Goal: Information Seeking & Learning: Compare options

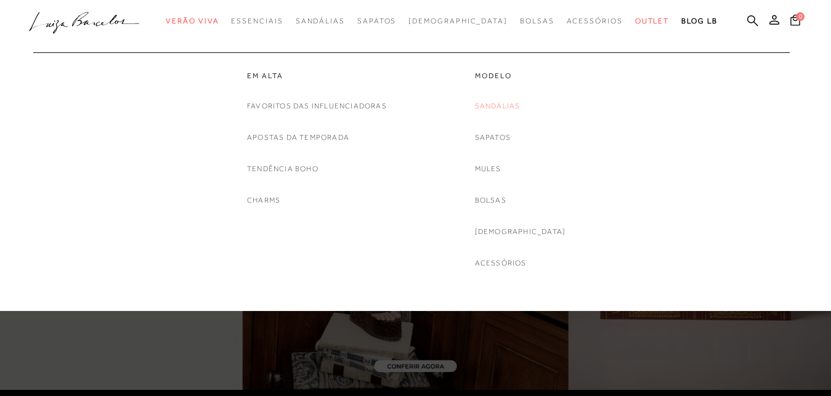
click at [520, 105] on link "Sandálias" at bounding box center [498, 106] width 46 height 13
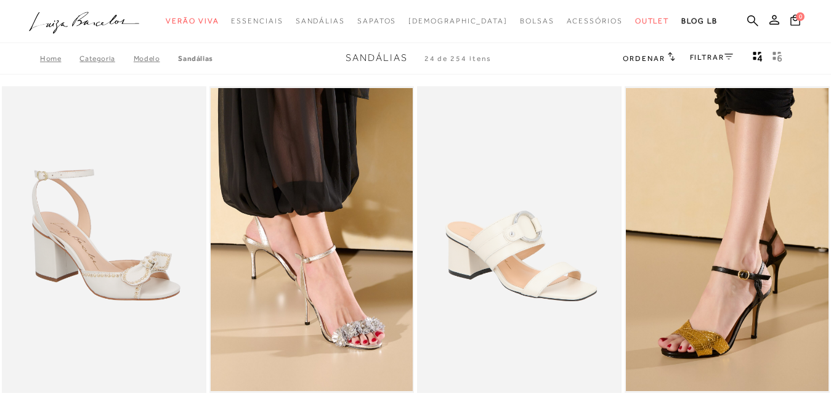
click at [517, 256] on img at bounding box center [519, 239] width 203 height 307
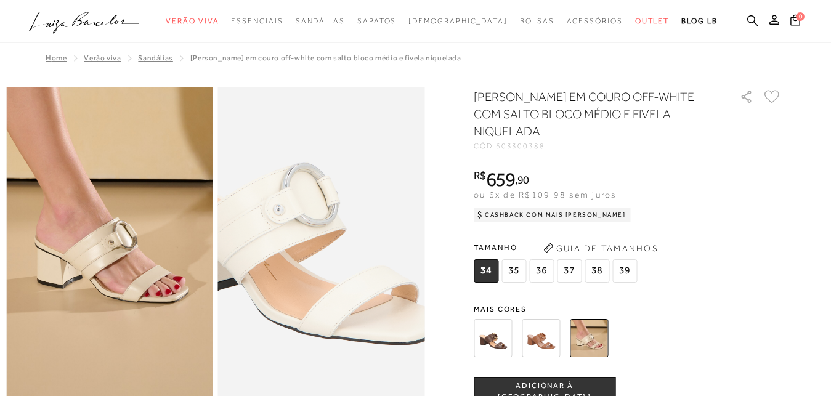
click at [351, 269] on img at bounding box center [293, 221] width 413 height 620
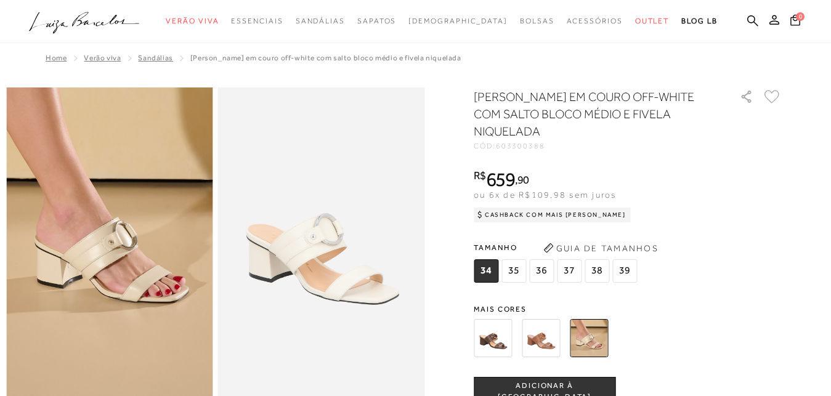
click at [543, 338] on img at bounding box center [541, 338] width 38 height 38
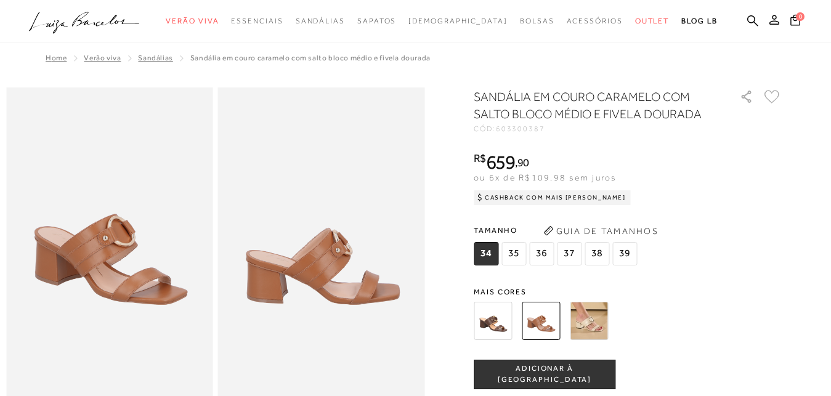
click at [506, 319] on img at bounding box center [493, 321] width 38 height 38
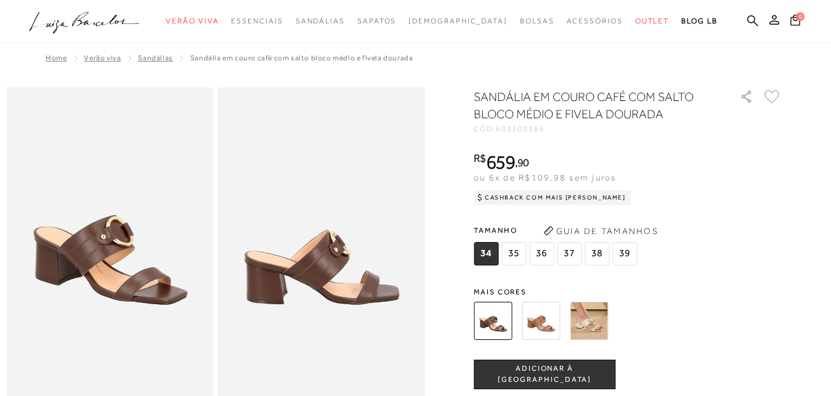
click at [598, 317] on img at bounding box center [589, 321] width 38 height 38
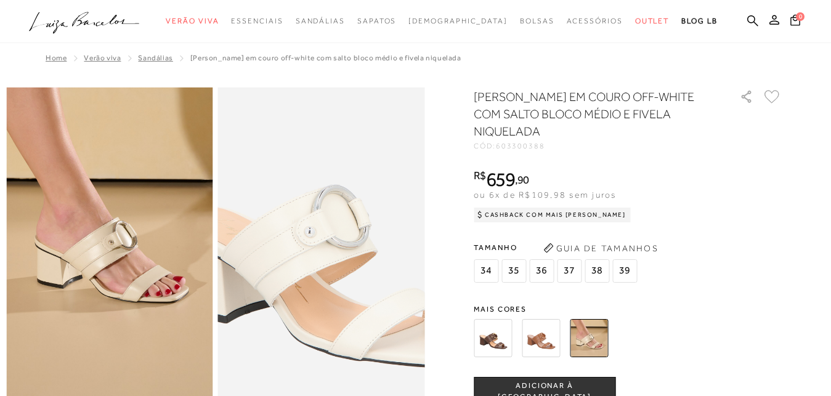
click at [319, 246] on img at bounding box center [325, 243] width 413 height 620
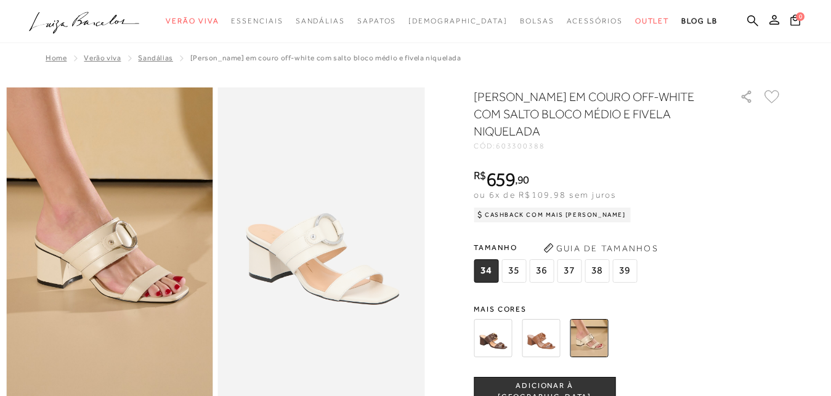
click at [550, 338] on img at bounding box center [541, 338] width 38 height 38
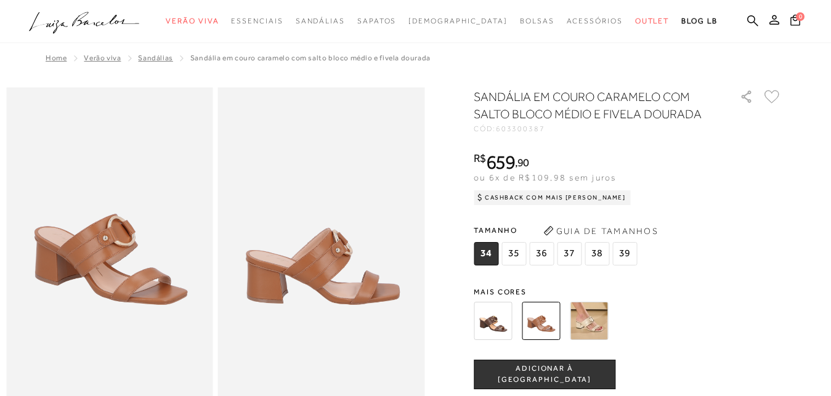
click at [512, 317] on img at bounding box center [493, 321] width 38 height 38
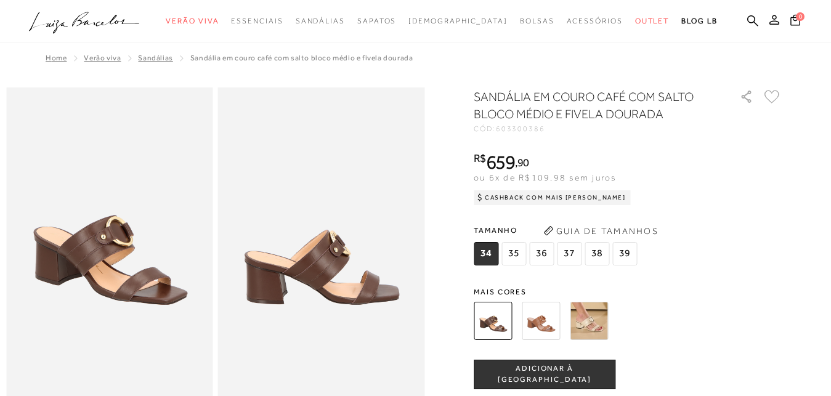
click at [594, 318] on img at bounding box center [589, 321] width 38 height 38
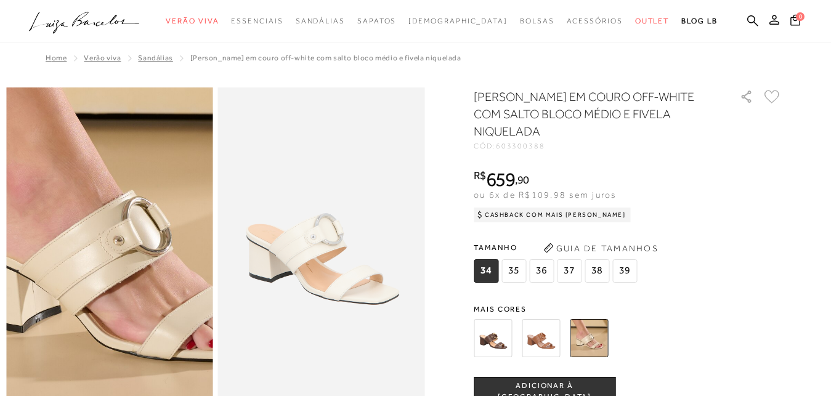
click at [101, 248] on img at bounding box center [115, 240] width 413 height 620
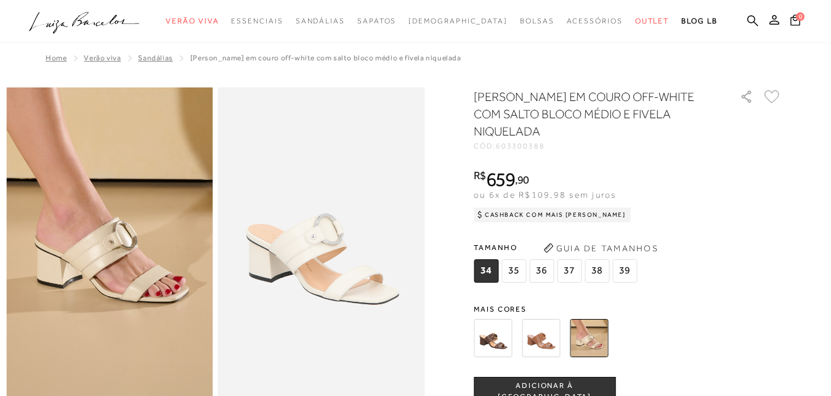
click at [323, 270] on img at bounding box center [321, 242] width 207 height 310
click at [125, 265] on img at bounding box center [109, 242] width 207 height 310
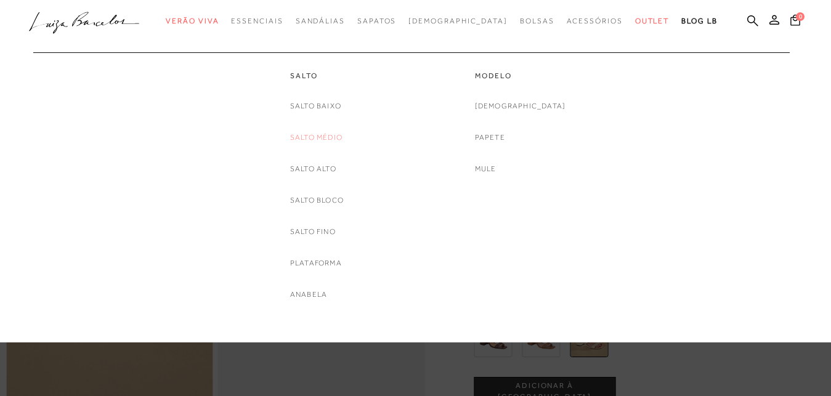
click at [313, 138] on link "Salto Médio" at bounding box center [316, 137] width 52 height 13
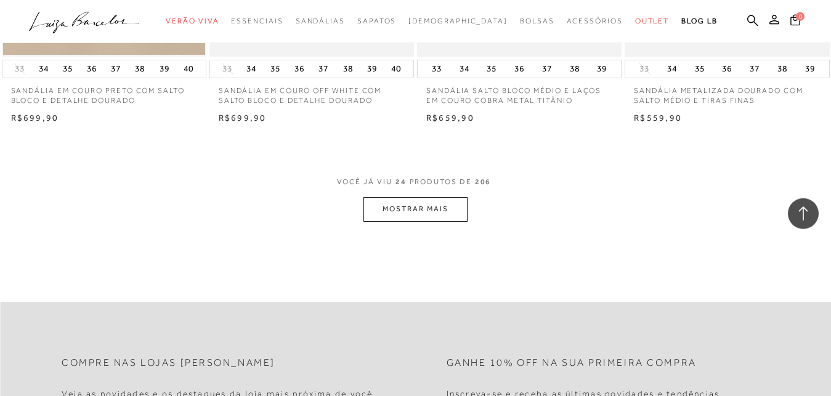
scroll to position [2324, 0]
click at [424, 200] on button "MOSTRAR MAIS" at bounding box center [414, 208] width 103 height 24
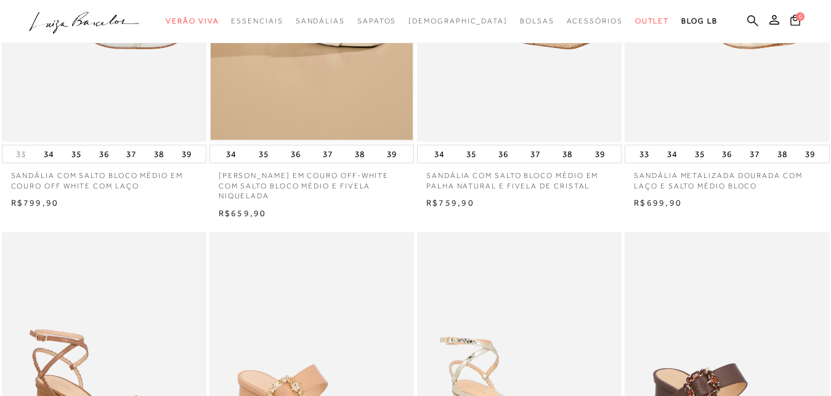
scroll to position [0, 0]
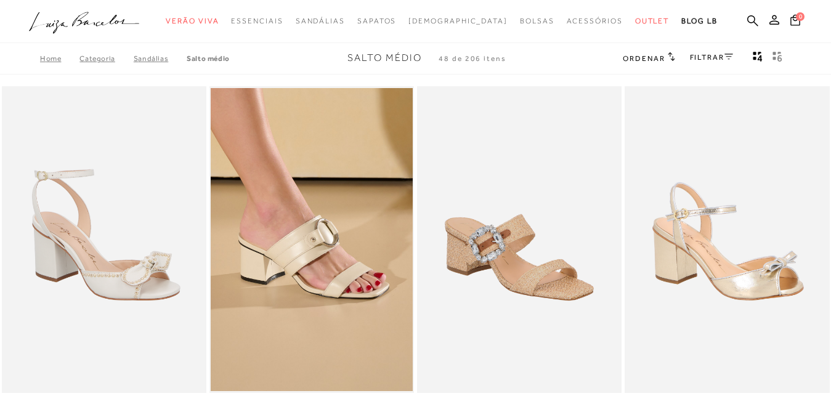
click at [194, 58] on link "Salto Médio" at bounding box center [208, 58] width 43 height 9
click at [204, 58] on link "Salto Médio" at bounding box center [208, 58] width 43 height 9
click at [152, 55] on link "SANDÁLIAS" at bounding box center [160, 58] width 53 height 9
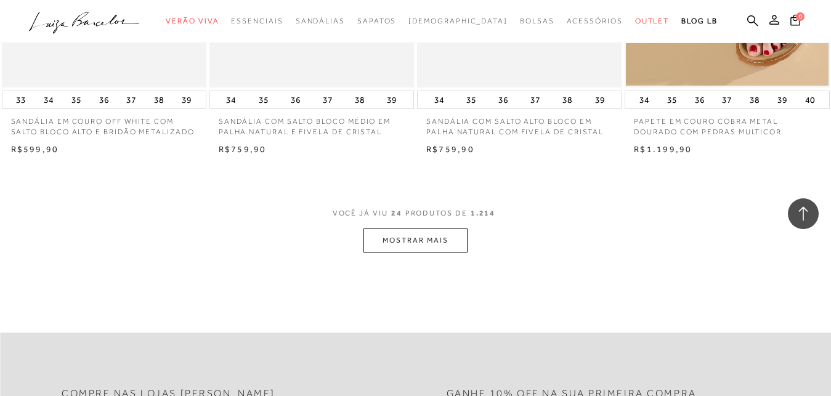
scroll to position [2387, 0]
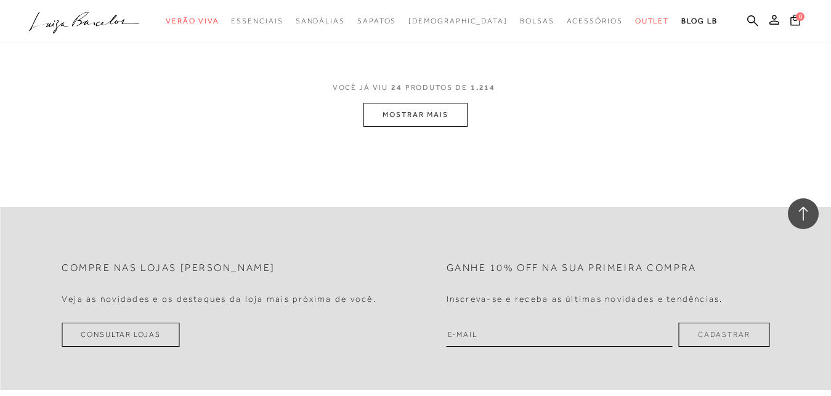
click at [422, 121] on button "MOSTRAR MAIS" at bounding box center [414, 115] width 103 height 24
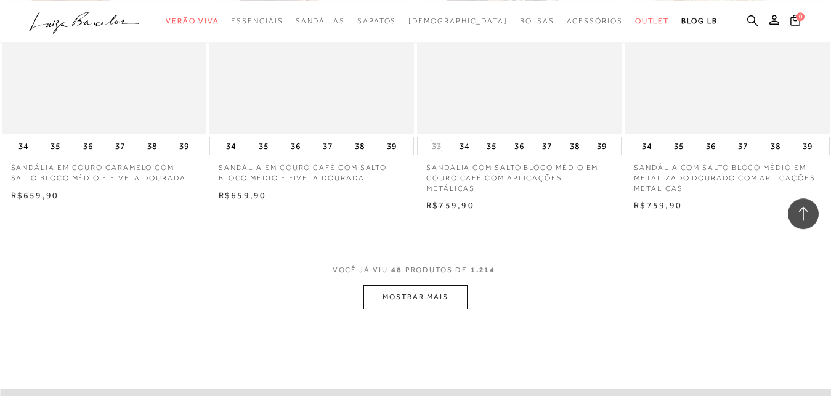
scroll to position [4586, 0]
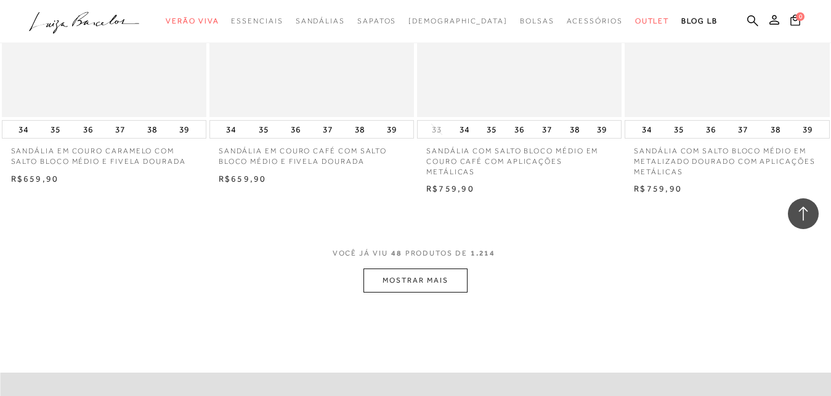
click at [405, 270] on button "MOSTRAR MAIS" at bounding box center [414, 281] width 103 height 24
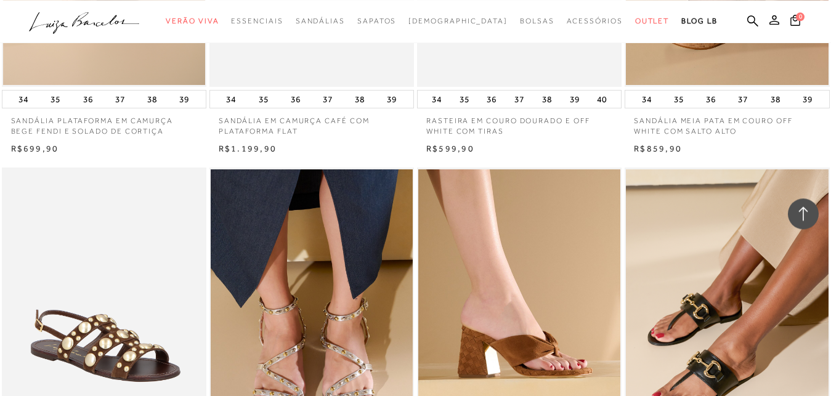
scroll to position [5214, 0]
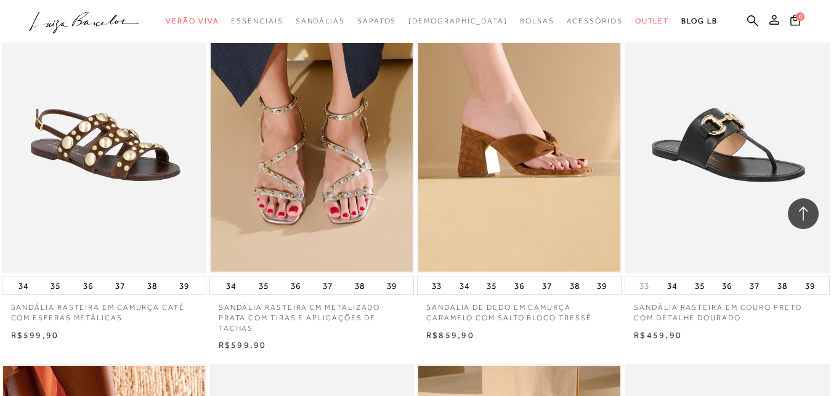
click at [710, 140] on img at bounding box center [727, 120] width 203 height 307
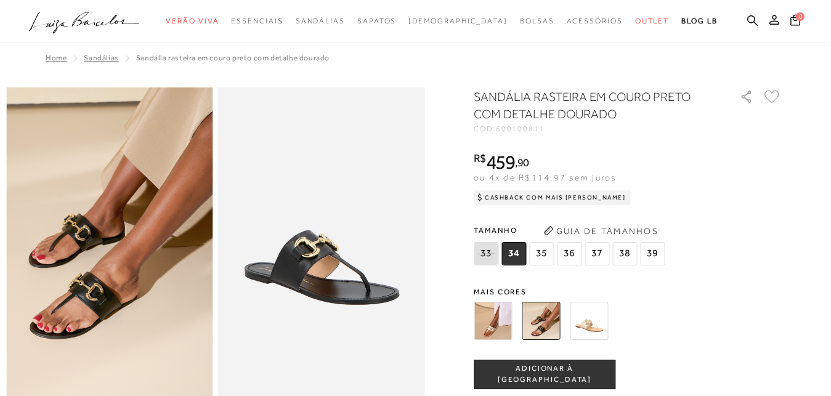
click at [592, 321] on img at bounding box center [589, 321] width 38 height 38
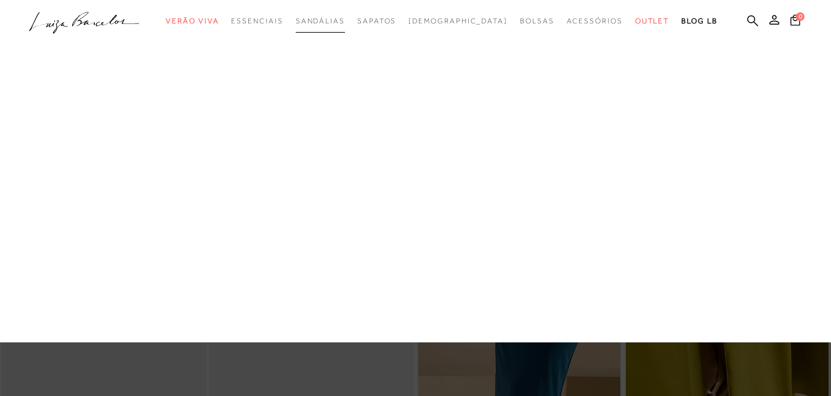
click at [342, 22] on span "Sandálias" at bounding box center [320, 21] width 49 height 9
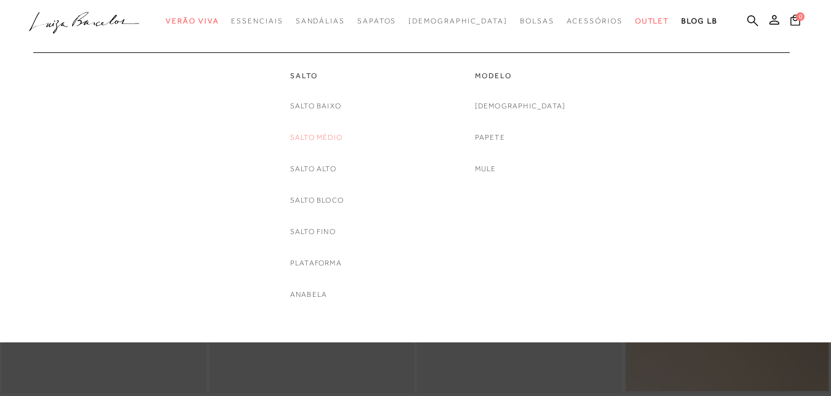
click at [313, 135] on link "Salto Médio" at bounding box center [316, 137] width 52 height 13
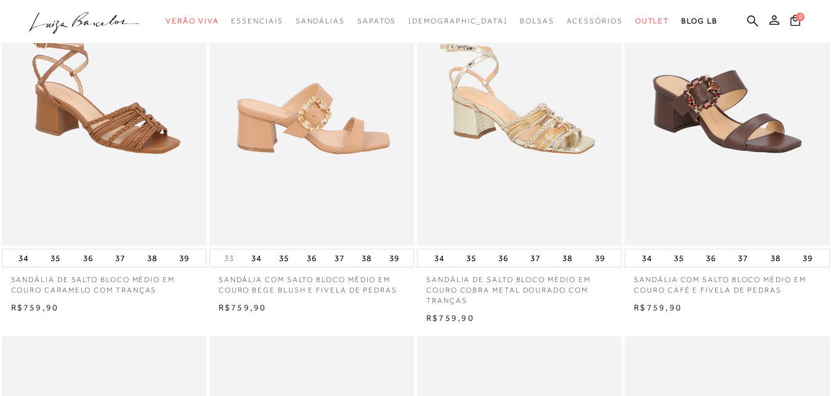
scroll to position [440, 0]
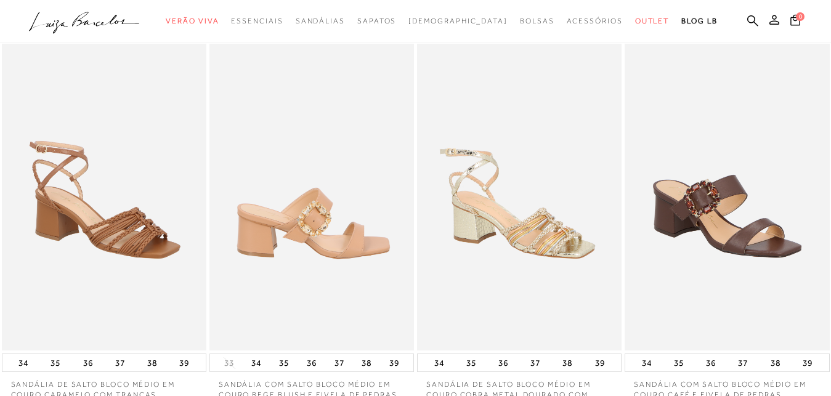
click at [296, 209] on img at bounding box center [312, 197] width 203 height 307
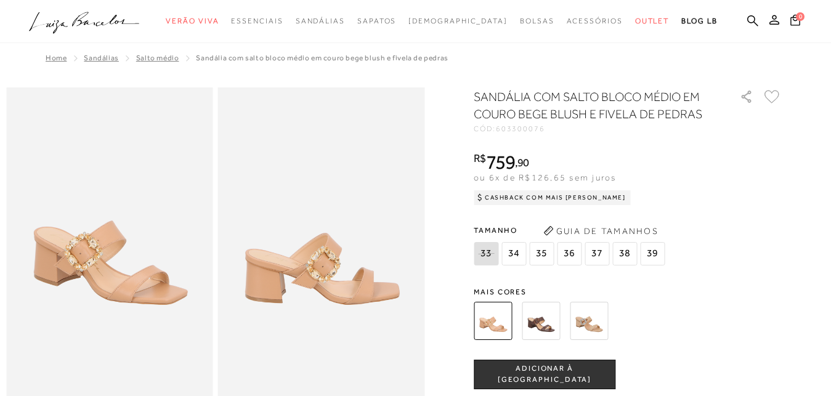
click at [589, 321] on img at bounding box center [589, 321] width 38 height 38
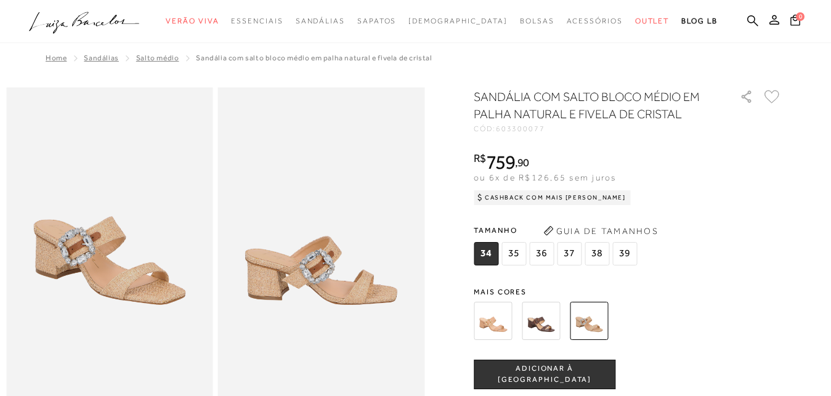
click at [507, 325] on img at bounding box center [493, 321] width 38 height 38
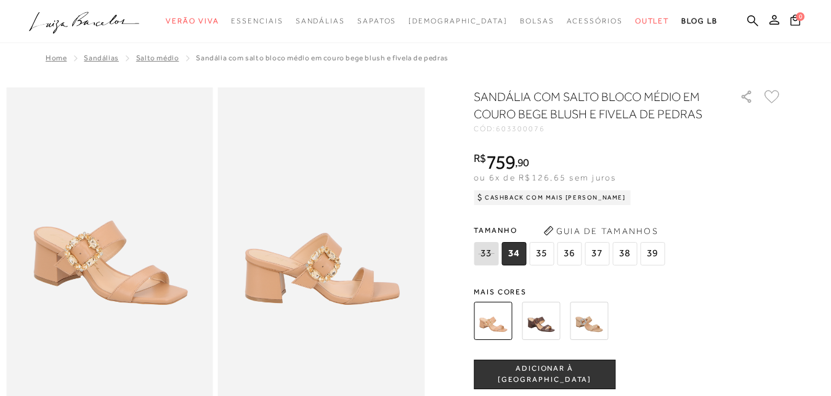
click at [544, 330] on img at bounding box center [541, 321] width 38 height 38
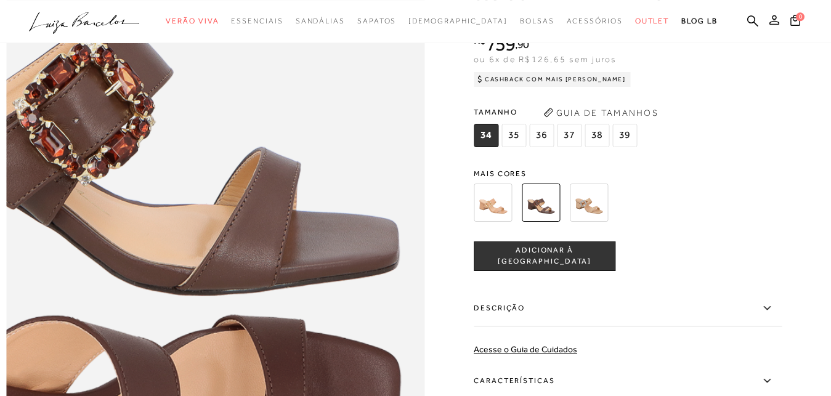
scroll to position [628, 0]
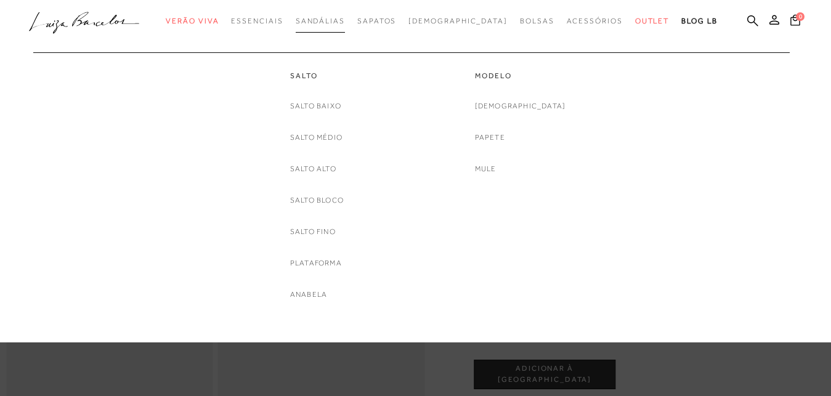
click at [336, 20] on span "Sandálias" at bounding box center [320, 21] width 49 height 9
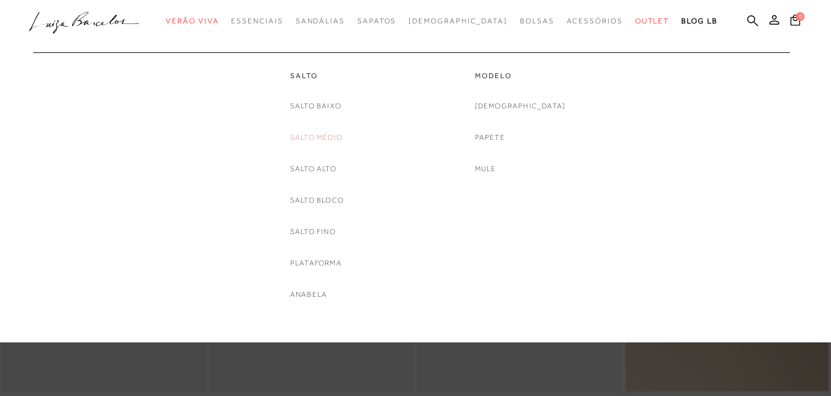
click at [310, 135] on link "Salto Médio" at bounding box center [316, 137] width 52 height 13
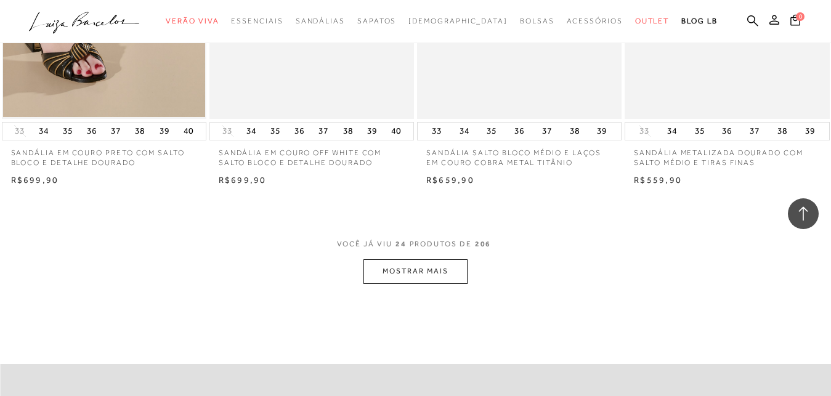
scroll to position [2324, 0]
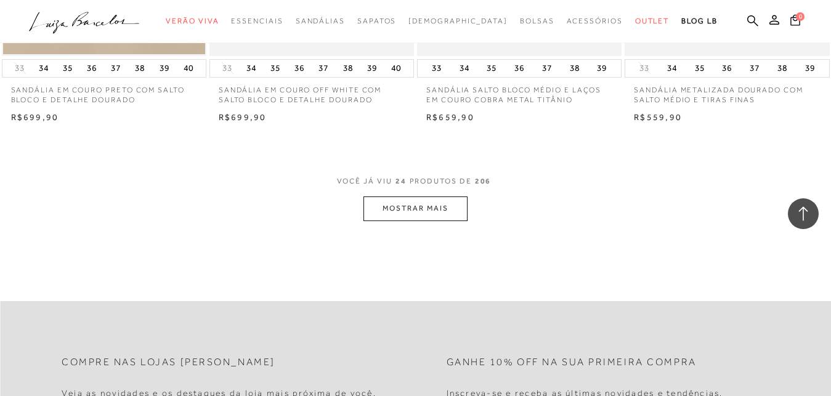
click at [414, 206] on button "MOSTRAR MAIS" at bounding box center [414, 208] width 103 height 24
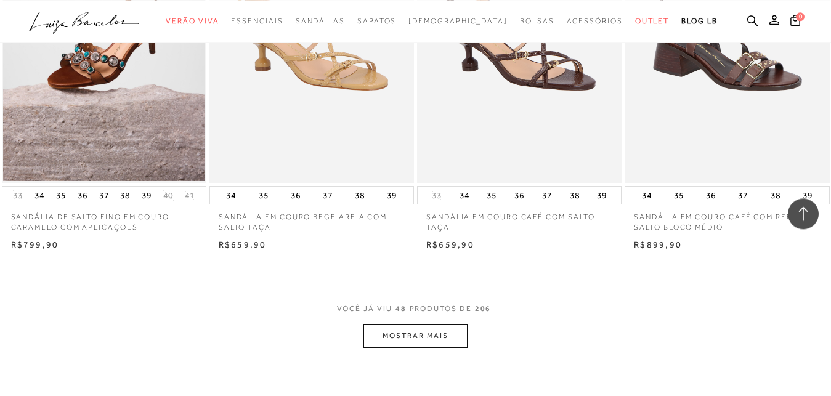
scroll to position [4586, 0]
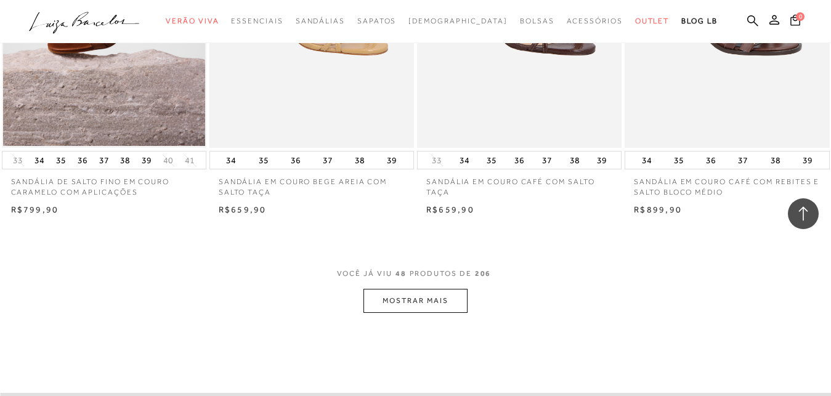
click at [408, 289] on button "MOSTRAR MAIS" at bounding box center [414, 301] width 103 height 24
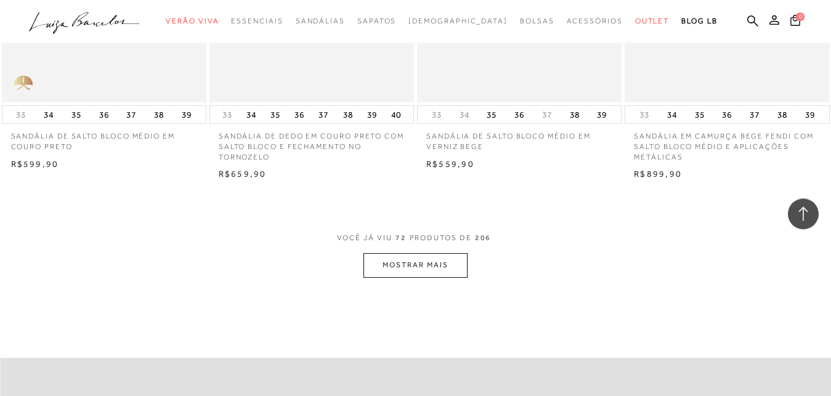
scroll to position [7036, 0]
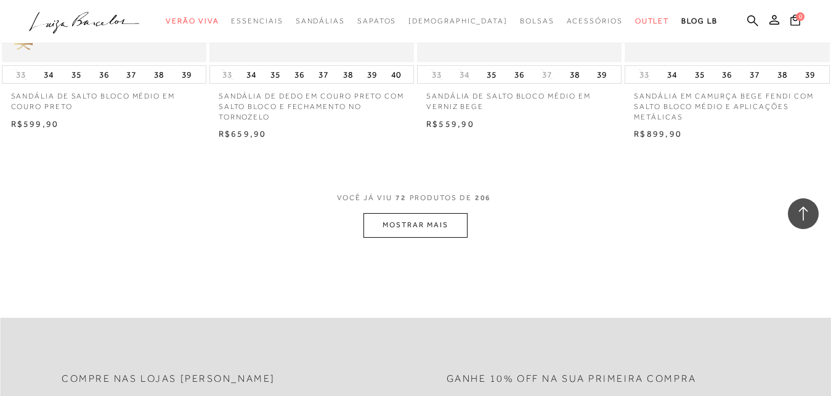
click at [414, 218] on button "MOSTRAR MAIS" at bounding box center [414, 225] width 103 height 24
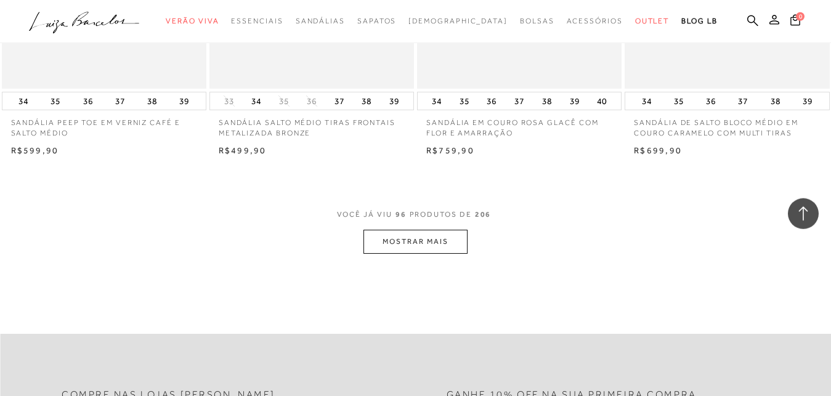
scroll to position [9360, 0]
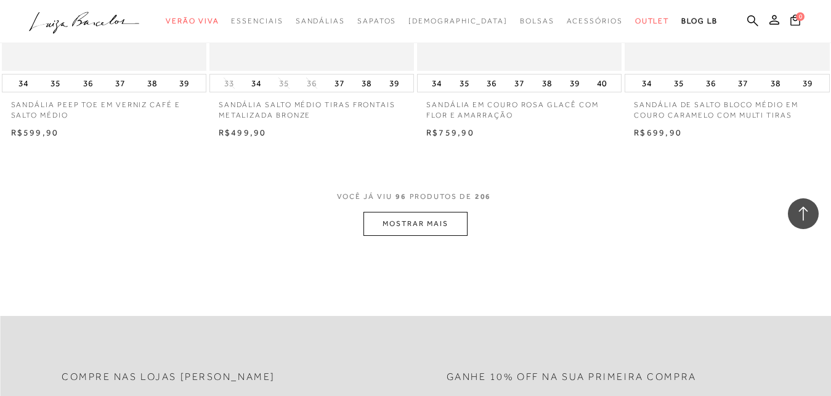
click at [438, 214] on button "MOSTRAR MAIS" at bounding box center [414, 224] width 103 height 24
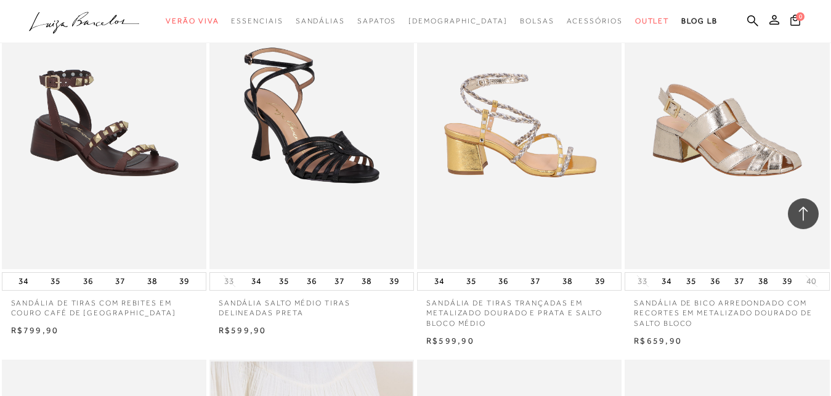
scroll to position [10365, 0]
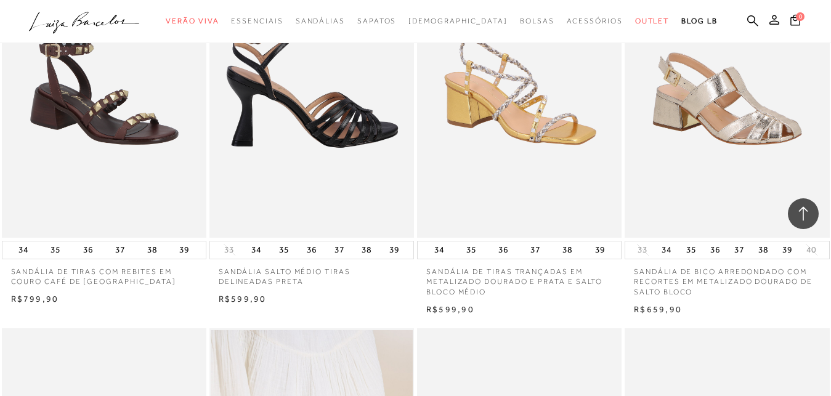
click at [318, 105] on img at bounding box center [312, 83] width 203 height 307
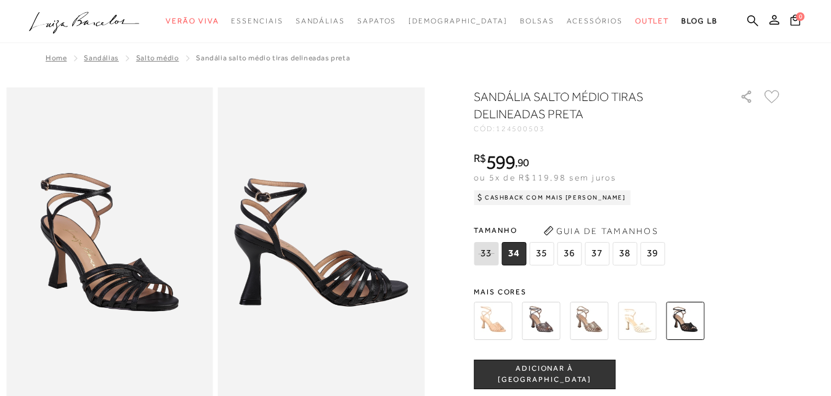
click at [499, 320] on img at bounding box center [493, 321] width 38 height 38
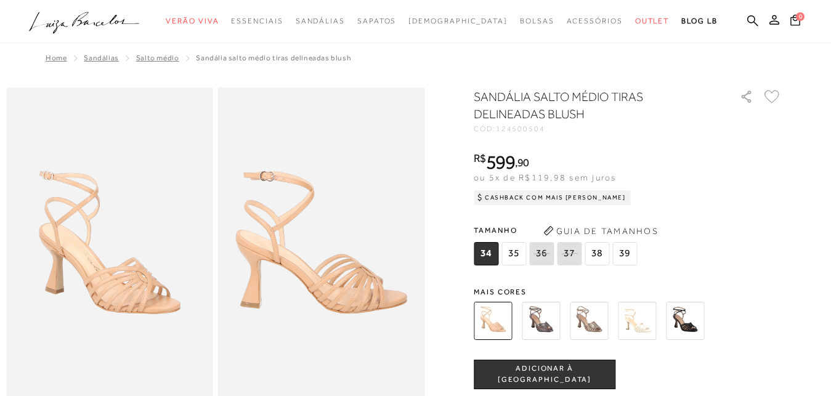
click at [636, 321] on img at bounding box center [637, 321] width 38 height 38
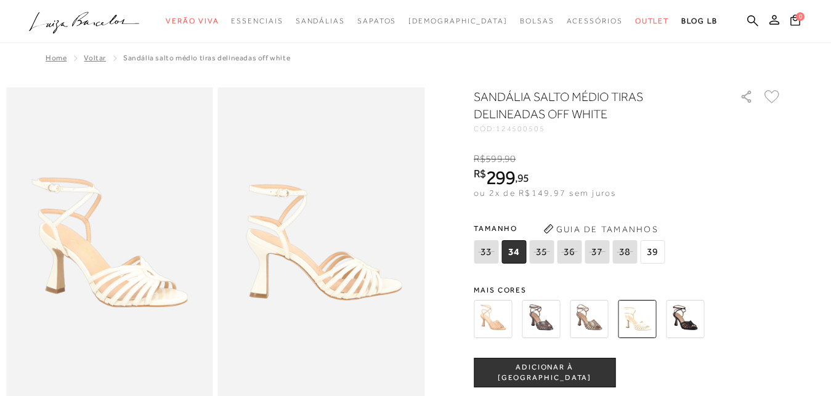
click at [693, 318] on img at bounding box center [685, 319] width 38 height 38
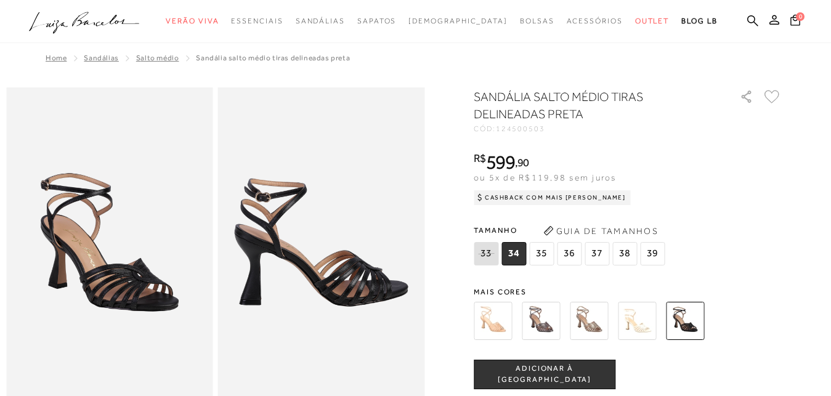
click at [546, 317] on img at bounding box center [541, 321] width 38 height 38
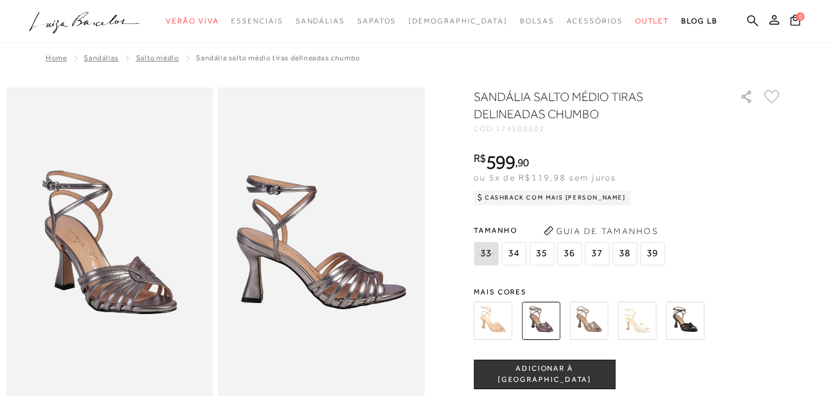
click at [596, 319] on img at bounding box center [589, 321] width 38 height 38
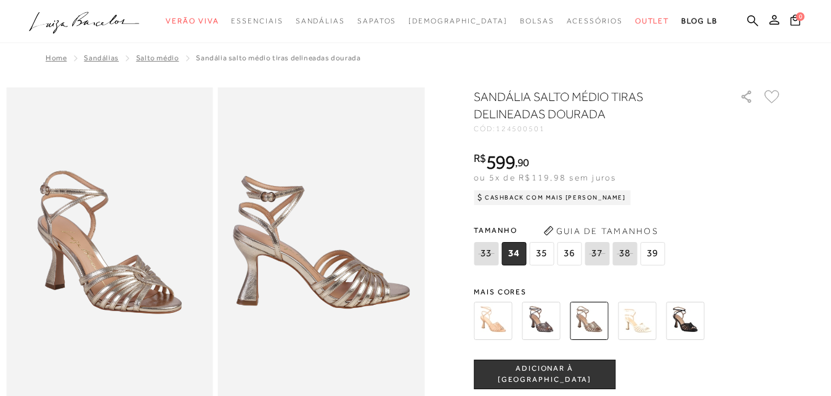
click at [124, 307] on img at bounding box center [109, 242] width 207 height 310
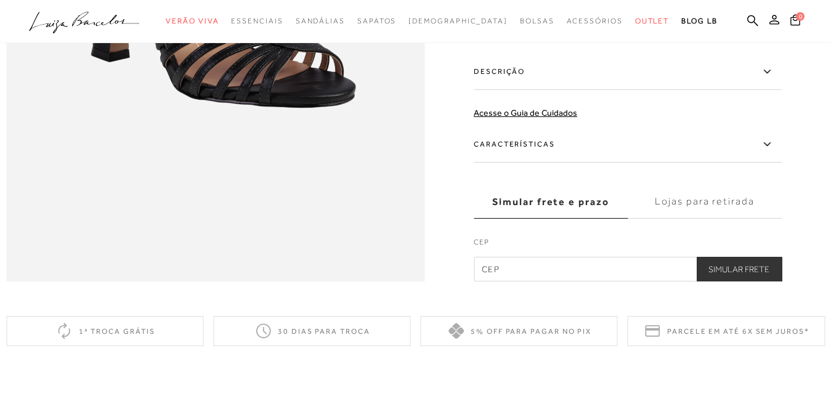
scroll to position [942, 0]
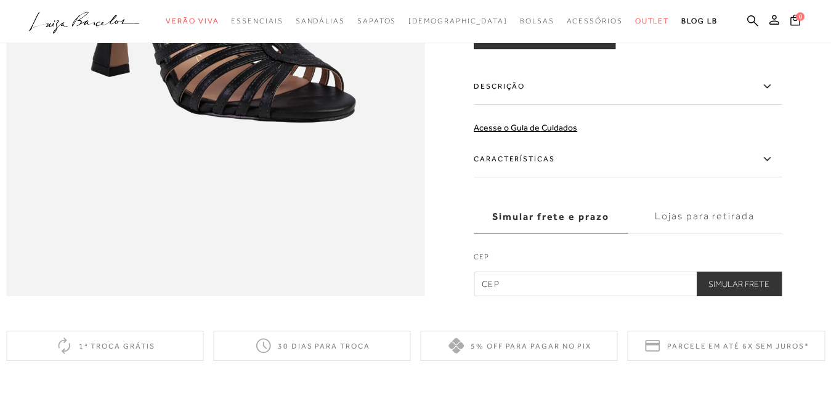
click at [516, 177] on label "Características" at bounding box center [628, 160] width 308 height 36
click at [0, 0] on input "Características" at bounding box center [0, 0] width 0 height 0
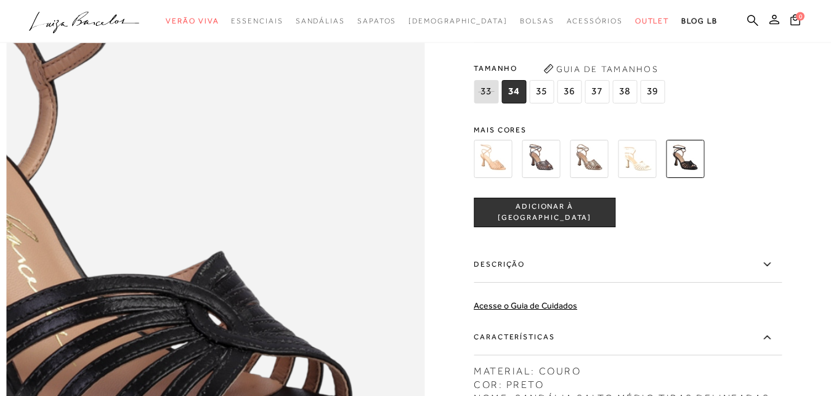
scroll to position [628, 0]
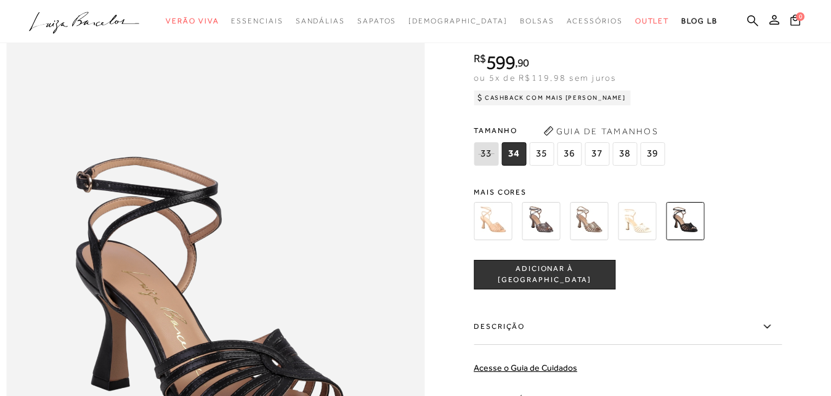
click at [641, 240] on img at bounding box center [637, 221] width 38 height 38
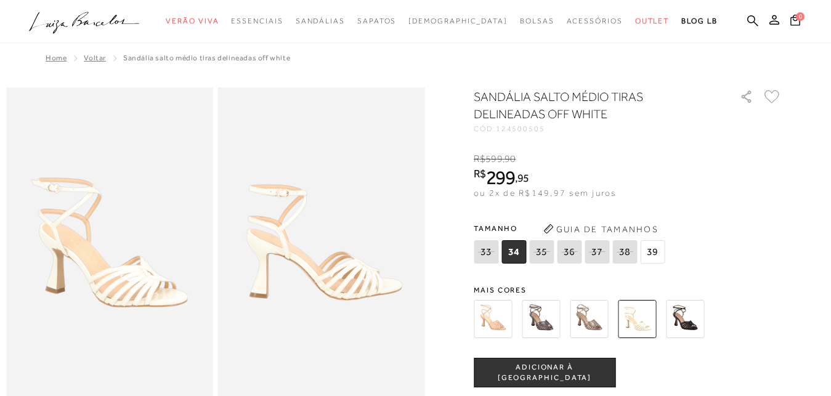
click at [494, 319] on img at bounding box center [493, 319] width 38 height 38
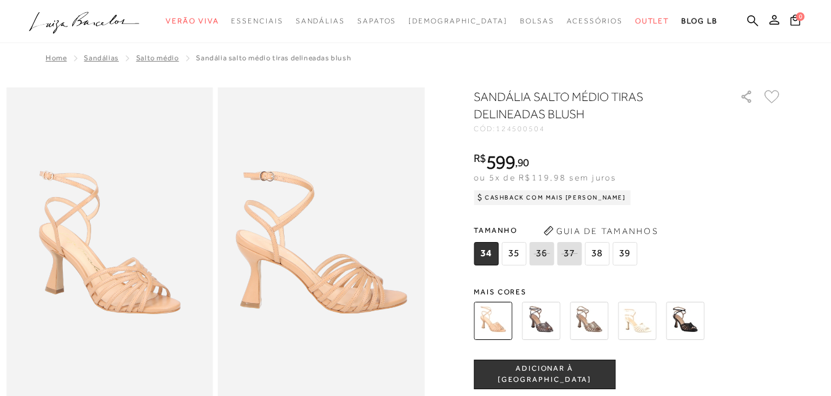
click at [640, 321] on img at bounding box center [637, 321] width 38 height 38
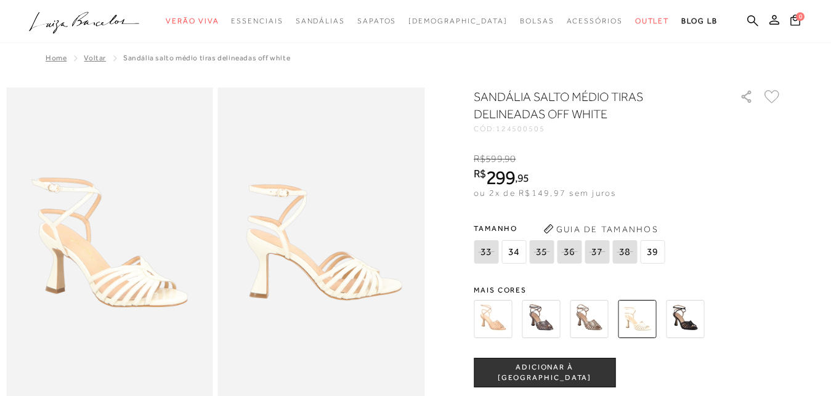
click at [702, 313] on img at bounding box center [685, 319] width 38 height 38
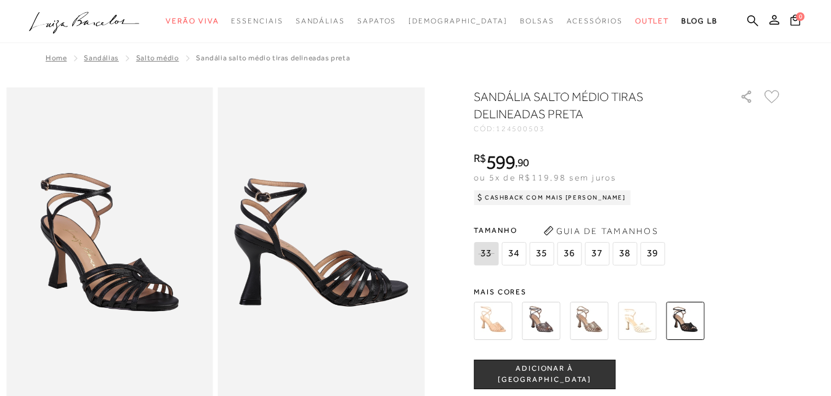
click at [498, 320] on img at bounding box center [493, 321] width 38 height 38
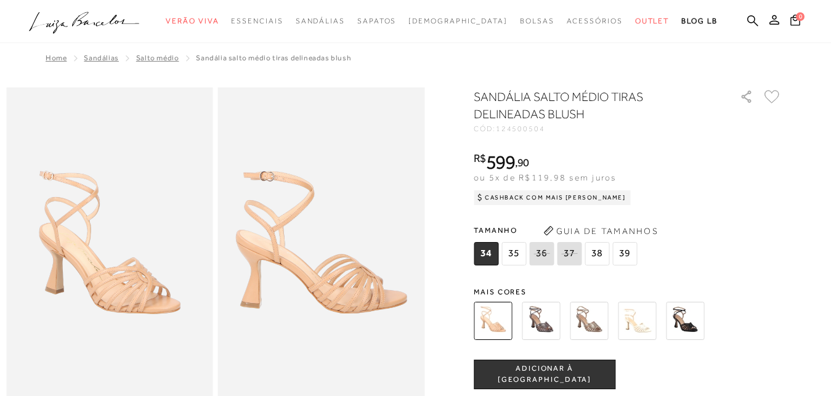
click at [592, 319] on img at bounding box center [589, 321] width 38 height 38
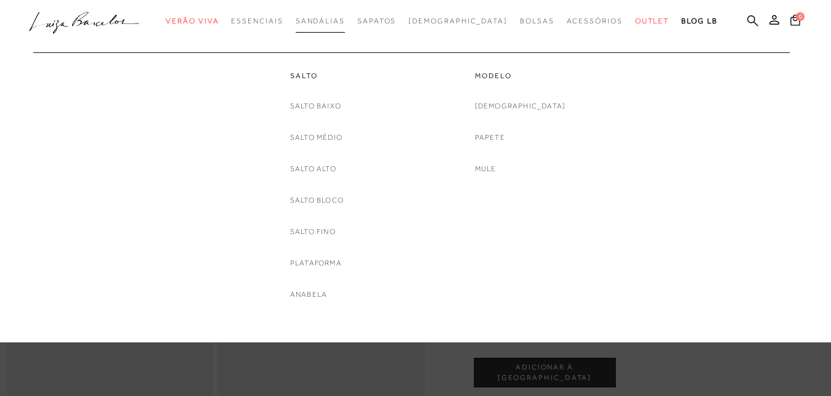
click at [345, 18] on span "Sandálias" at bounding box center [320, 21] width 49 height 9
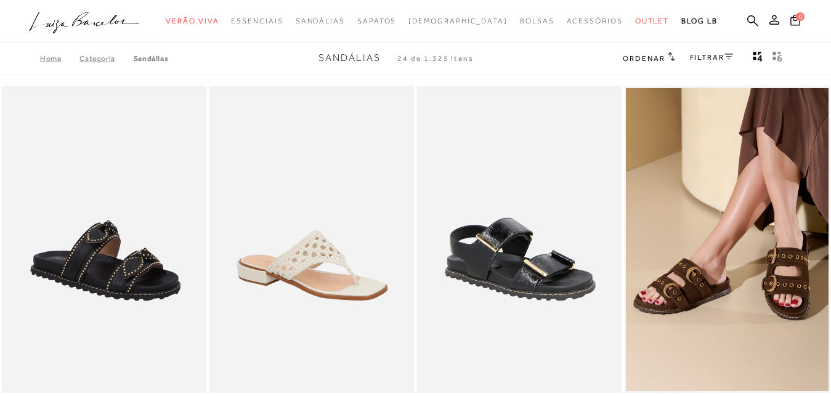
click at [711, 57] on link "FILTRAR" at bounding box center [711, 57] width 43 height 9
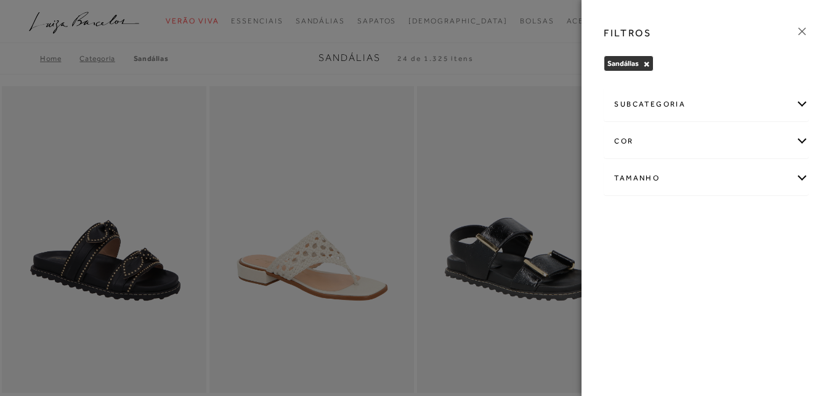
click at [639, 140] on div "cor" at bounding box center [706, 141] width 204 height 33
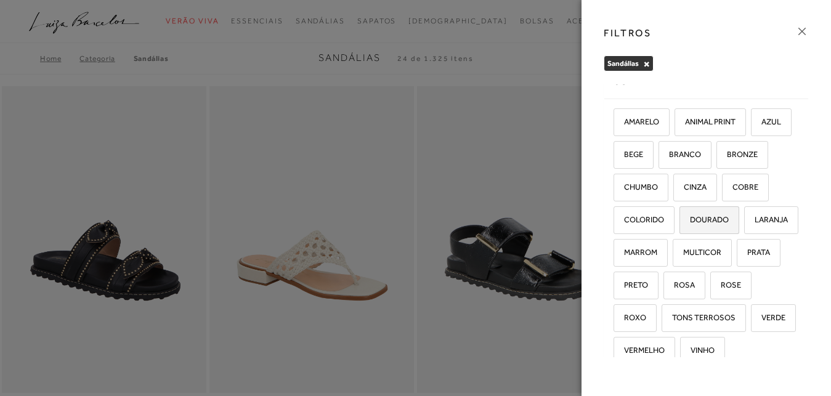
scroll to position [63, 0]
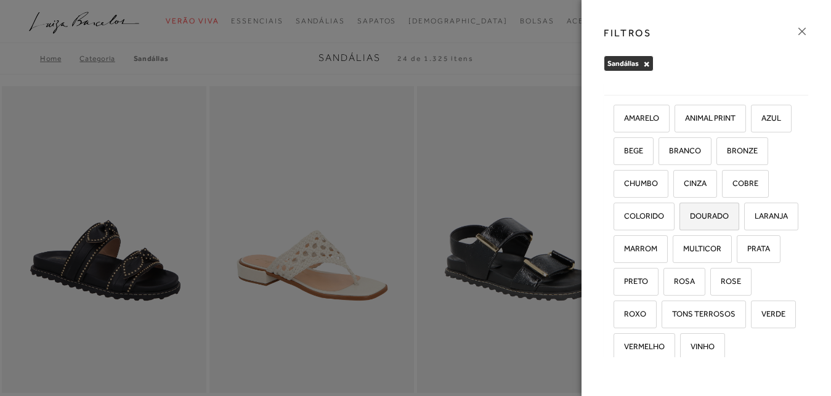
click at [681, 220] on span "DOURADO" at bounding box center [705, 215] width 48 height 9
click at [677, 224] on input "DOURADO" at bounding box center [683, 218] width 12 height 12
checkbox input "true"
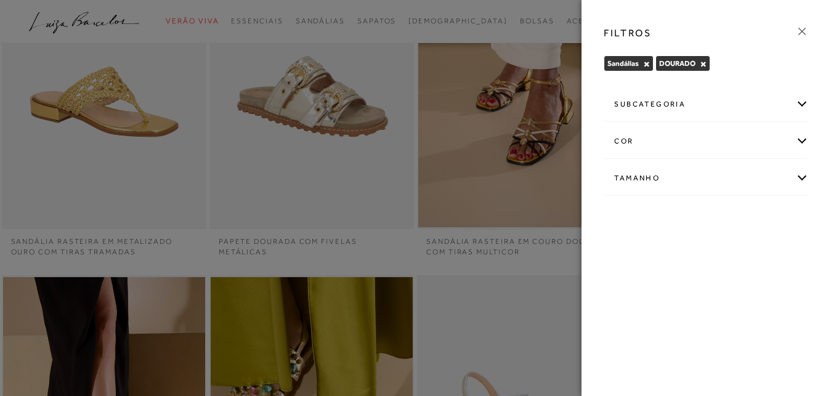
scroll to position [126, 0]
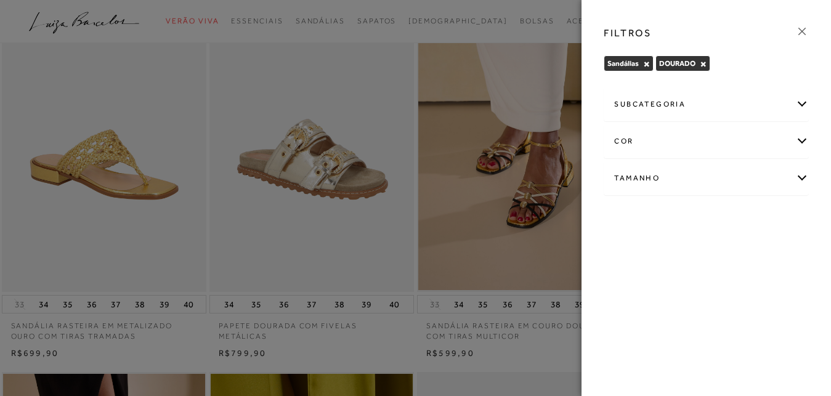
click at [804, 29] on icon at bounding box center [801, 31] width 7 height 7
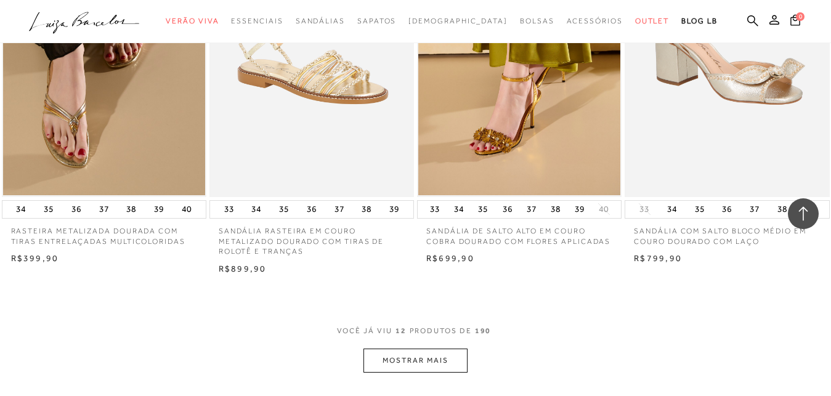
scroll to position [1068, 0]
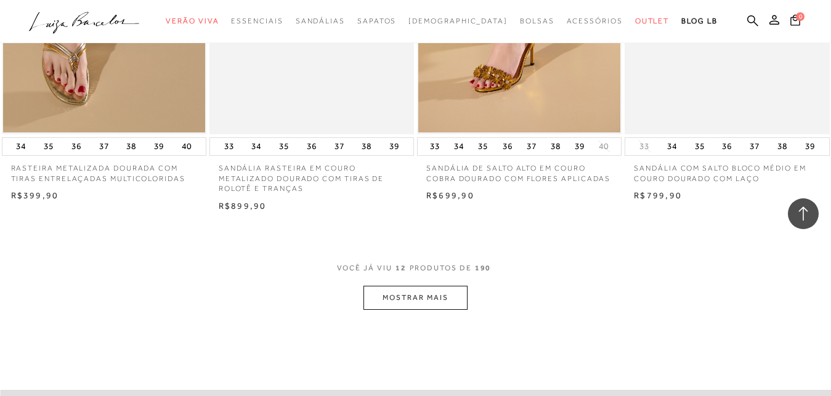
click at [408, 302] on button "MOSTRAR MAIS" at bounding box center [414, 298] width 103 height 24
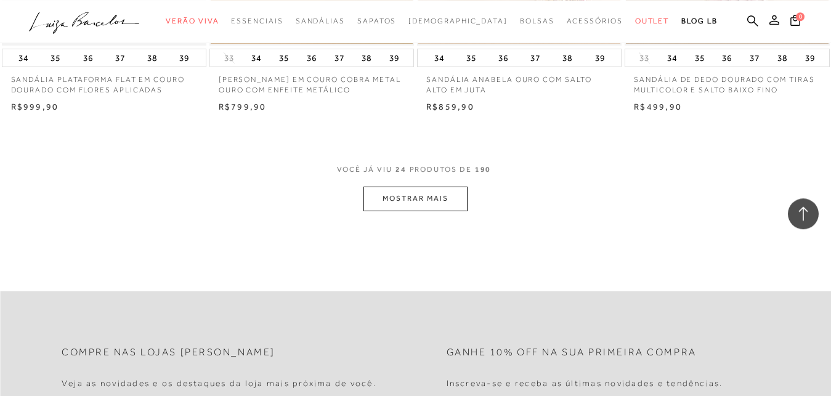
scroll to position [2387, 0]
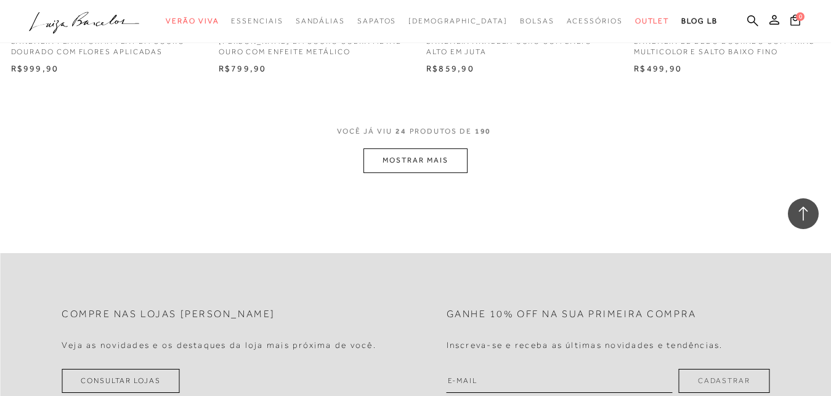
click at [421, 166] on button "MOSTRAR MAIS" at bounding box center [414, 160] width 103 height 24
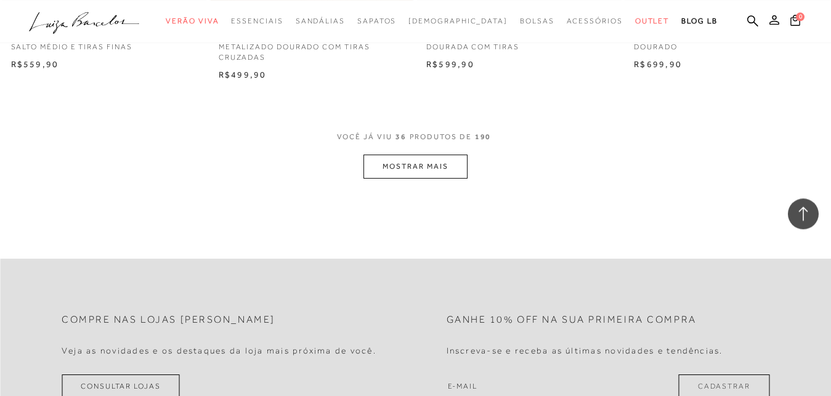
scroll to position [3581, 0]
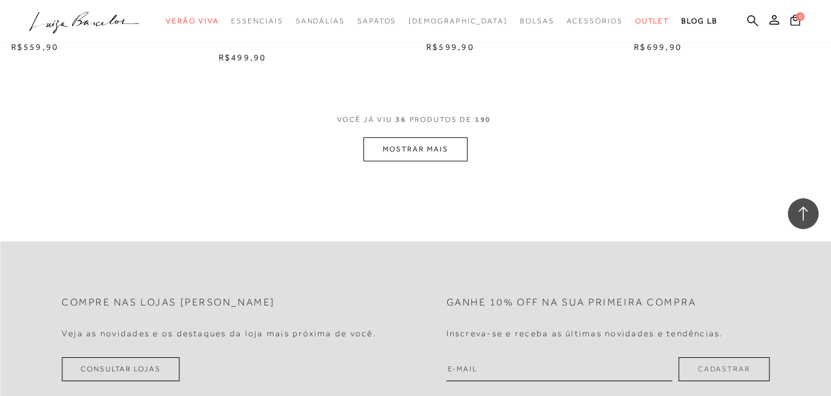
click at [419, 146] on button "MOSTRAR MAIS" at bounding box center [414, 149] width 103 height 24
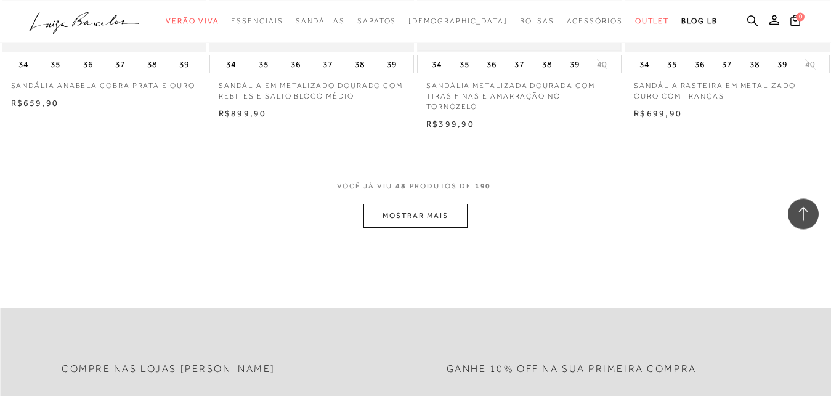
scroll to position [4712, 0]
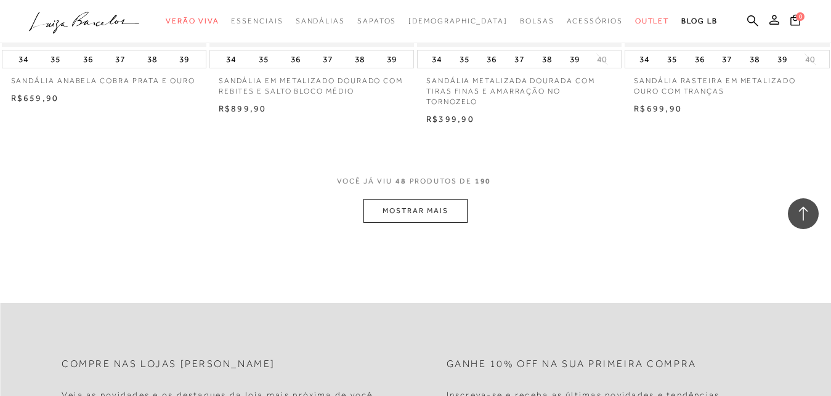
click at [424, 214] on button "MOSTRAR MAIS" at bounding box center [414, 211] width 103 height 24
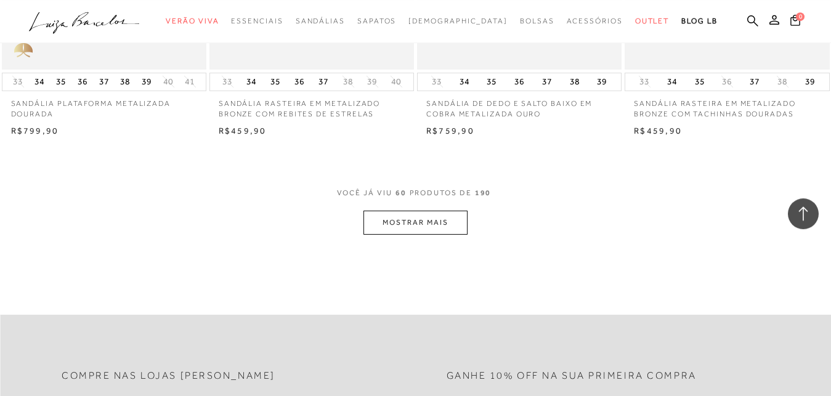
scroll to position [5905, 0]
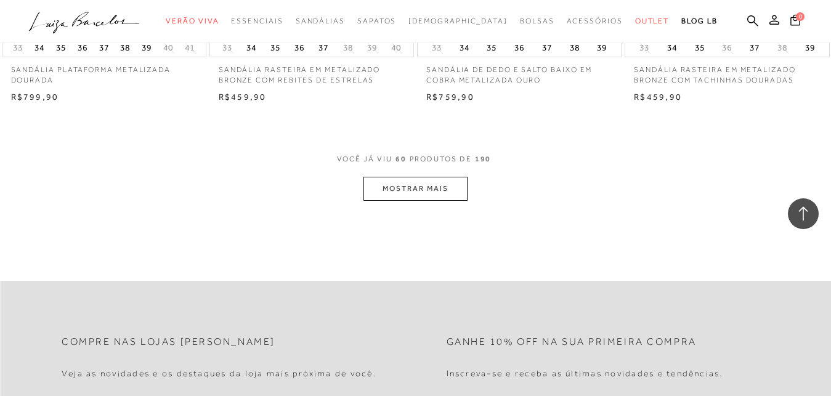
click at [413, 189] on button "MOSTRAR MAIS" at bounding box center [414, 189] width 103 height 24
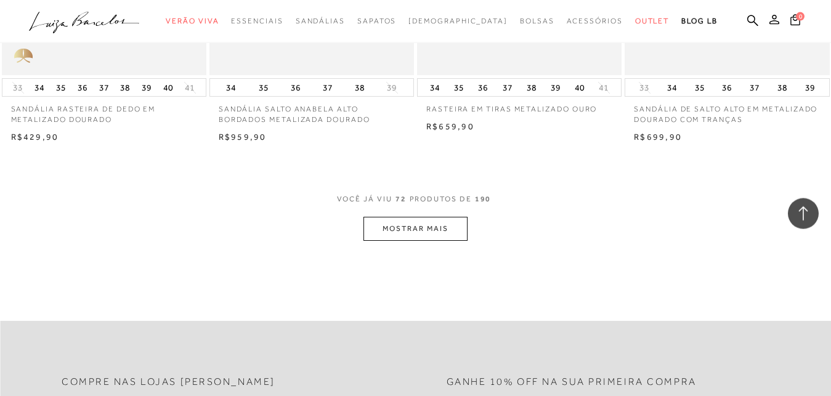
scroll to position [7099, 0]
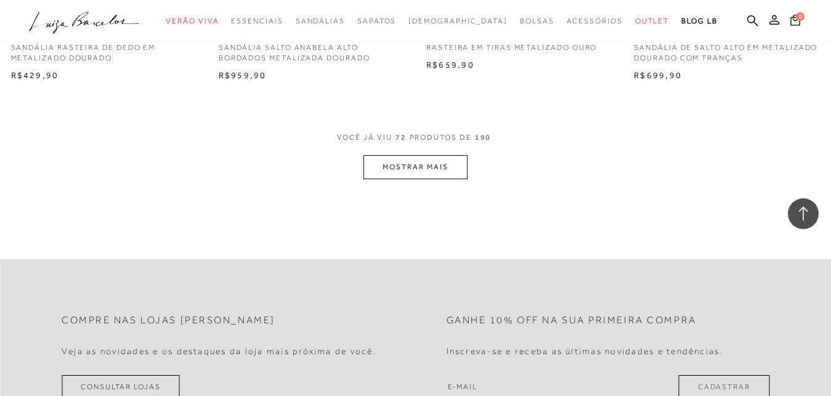
click at [418, 164] on button "MOSTRAR MAIS" at bounding box center [414, 167] width 103 height 24
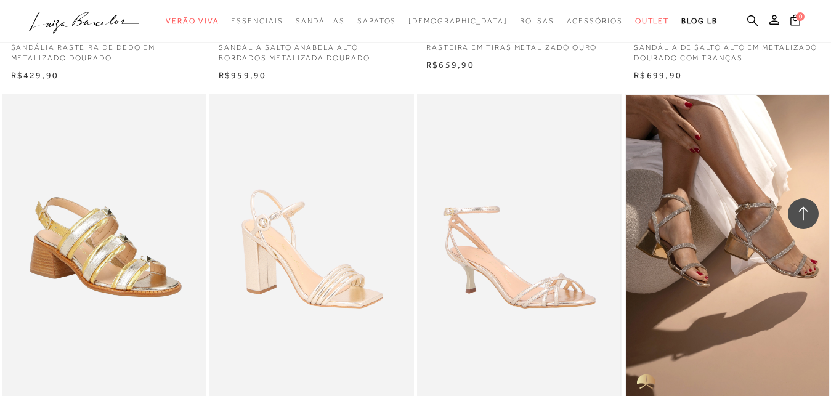
scroll to position [7224, 0]
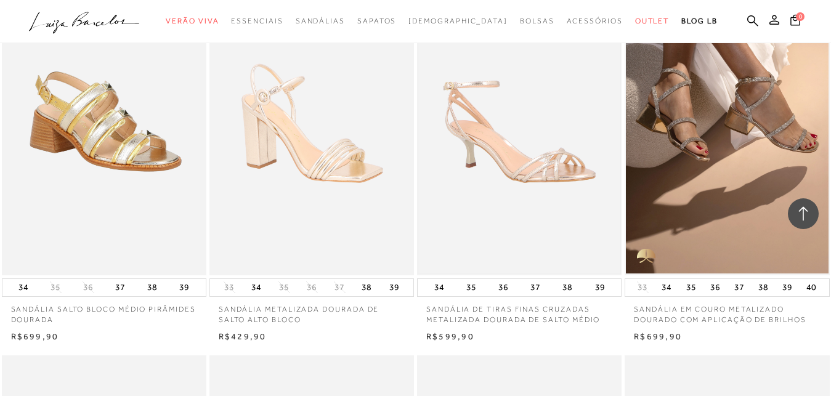
click at [503, 139] on img at bounding box center [519, 121] width 202 height 303
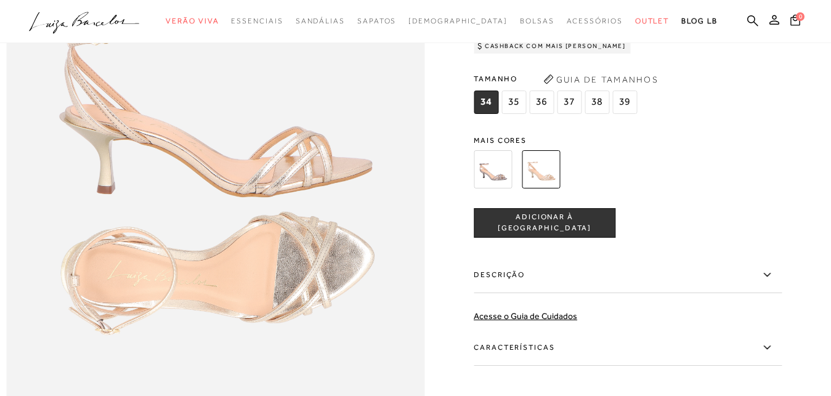
scroll to position [942, 0]
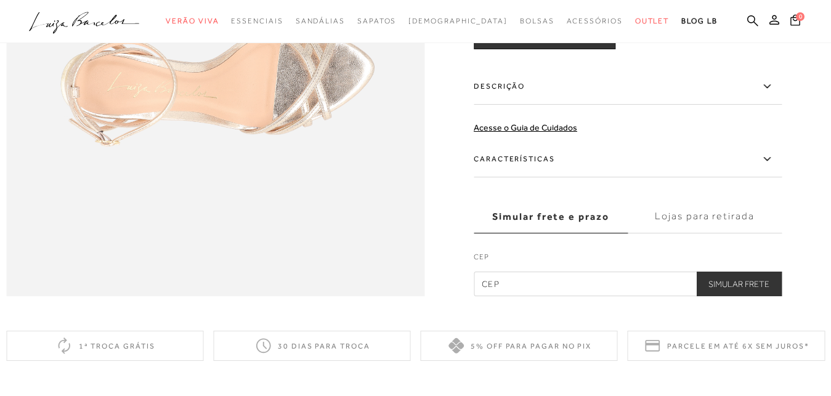
click at [525, 177] on label "Características" at bounding box center [628, 160] width 308 height 36
click at [0, 0] on input "Características" at bounding box center [0, 0] width 0 height 0
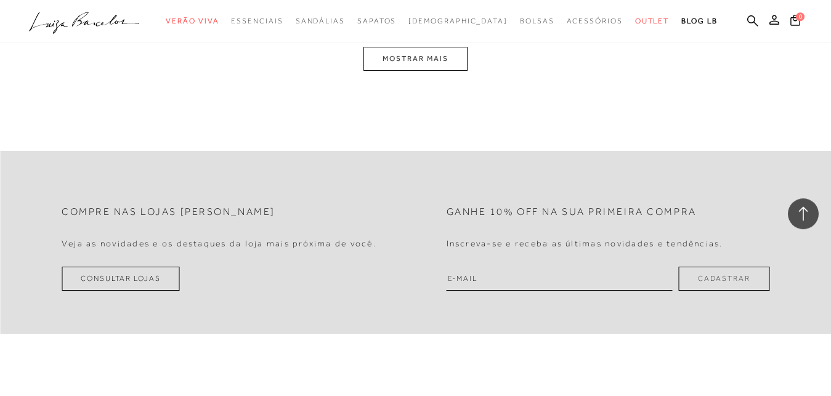
scroll to position [1256, 0]
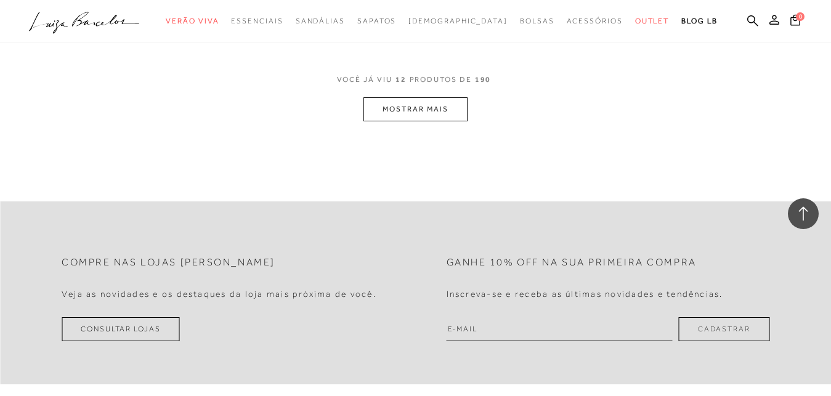
click at [414, 104] on button "MOSTRAR MAIS" at bounding box center [414, 109] width 103 height 24
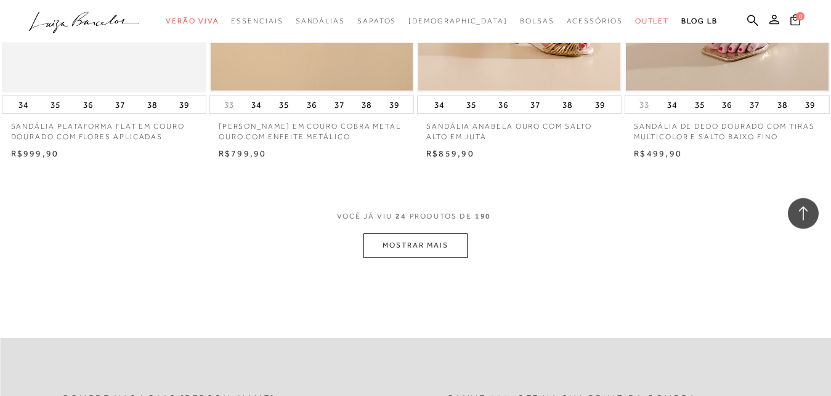
scroll to position [2324, 0]
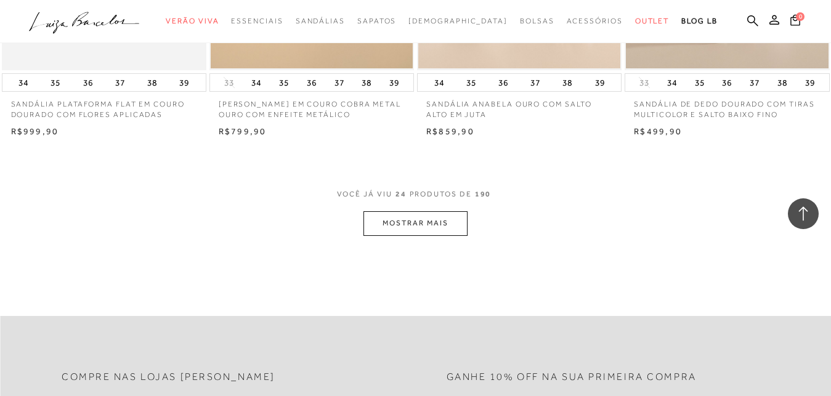
click at [408, 232] on button "MOSTRAR MAIS" at bounding box center [414, 223] width 103 height 24
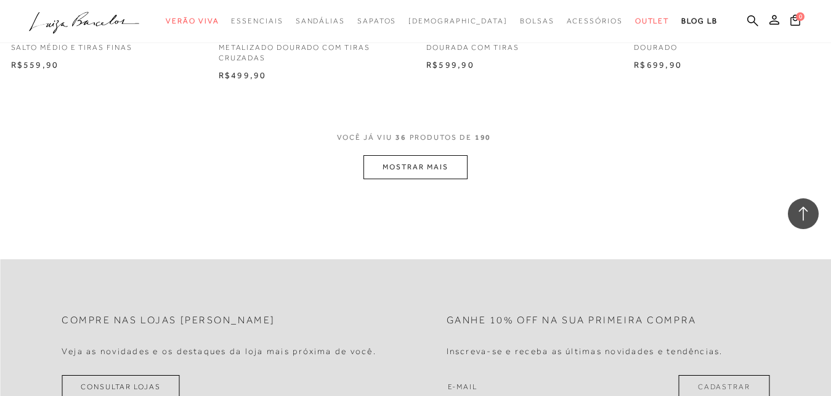
scroll to position [3581, 0]
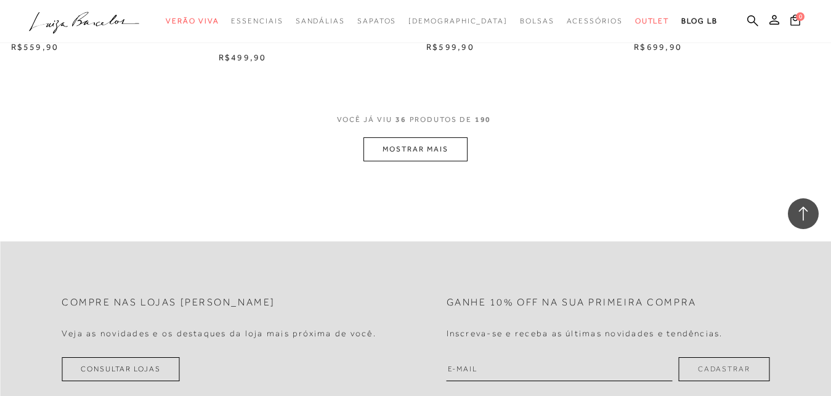
click at [427, 155] on button "MOSTRAR MAIS" at bounding box center [414, 149] width 103 height 24
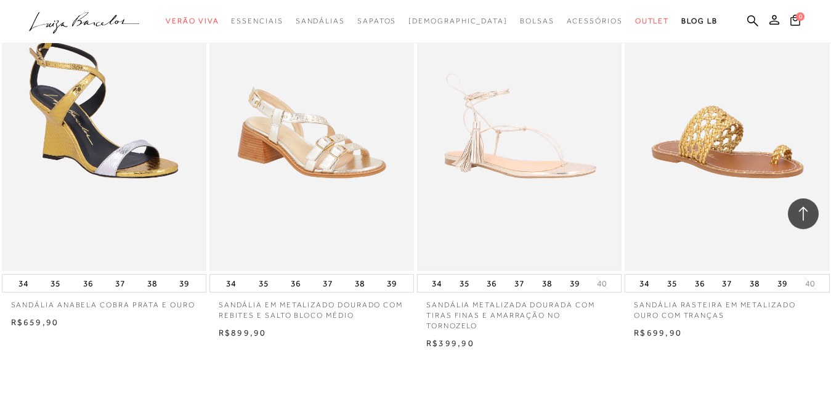
scroll to position [4586, 0]
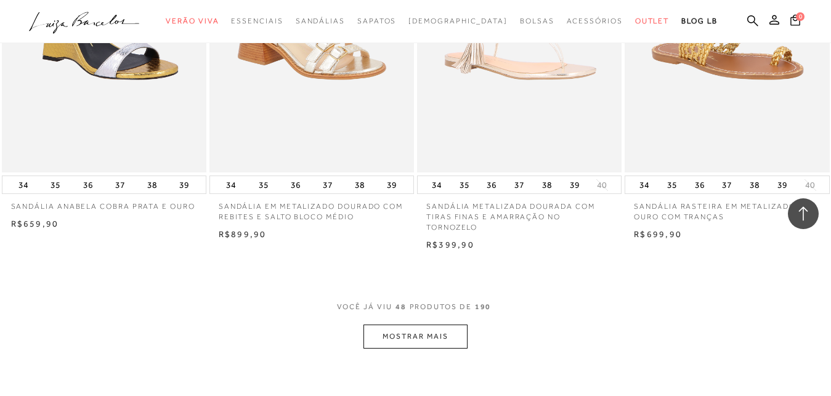
click at [438, 334] on button "MOSTRAR MAIS" at bounding box center [414, 337] width 103 height 24
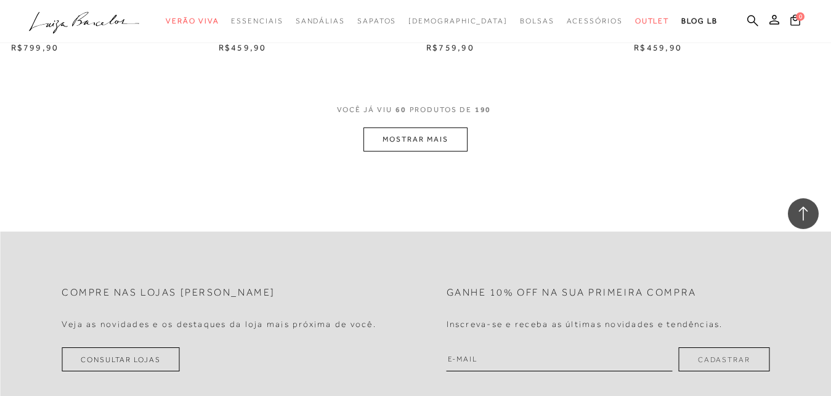
scroll to position [5968, 0]
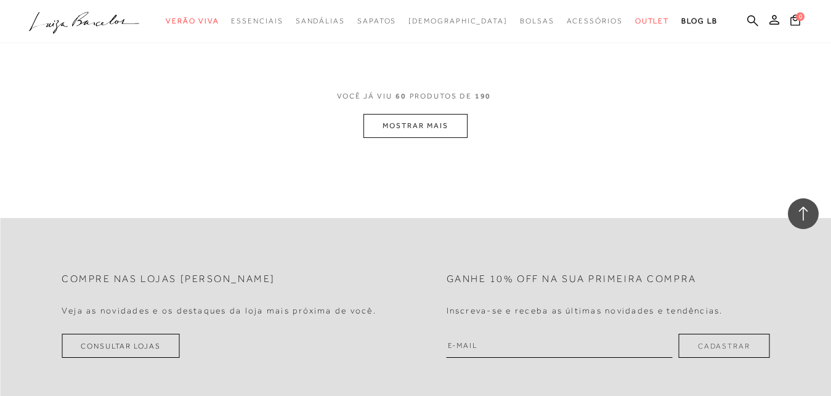
click at [421, 120] on button "MOSTRAR MAIS" at bounding box center [414, 126] width 103 height 24
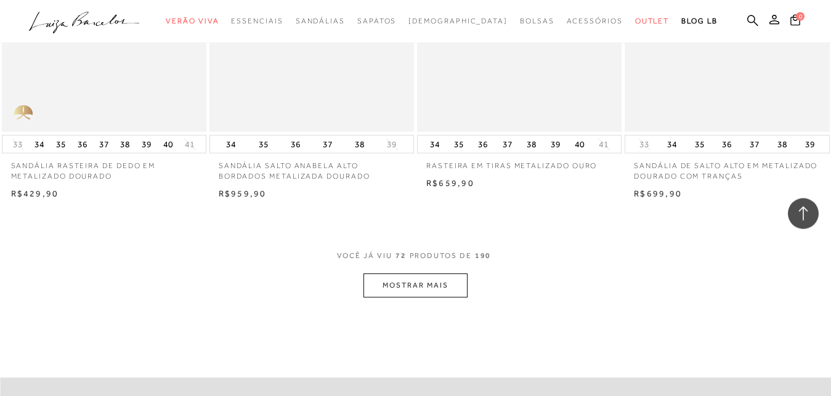
scroll to position [7036, 0]
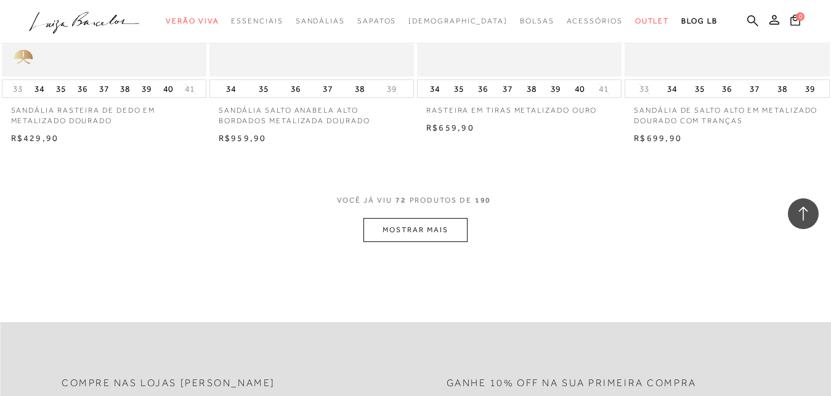
click at [426, 232] on button "MOSTRAR MAIS" at bounding box center [414, 230] width 103 height 24
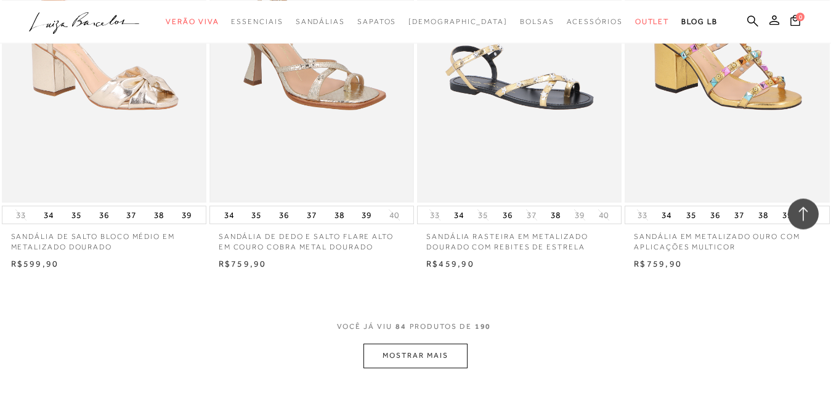
scroll to position [8104, 0]
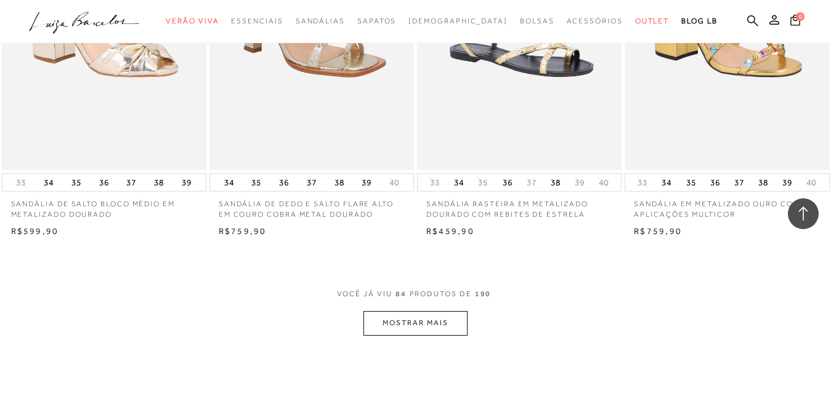
click at [410, 326] on button "MOSTRAR MAIS" at bounding box center [414, 323] width 103 height 24
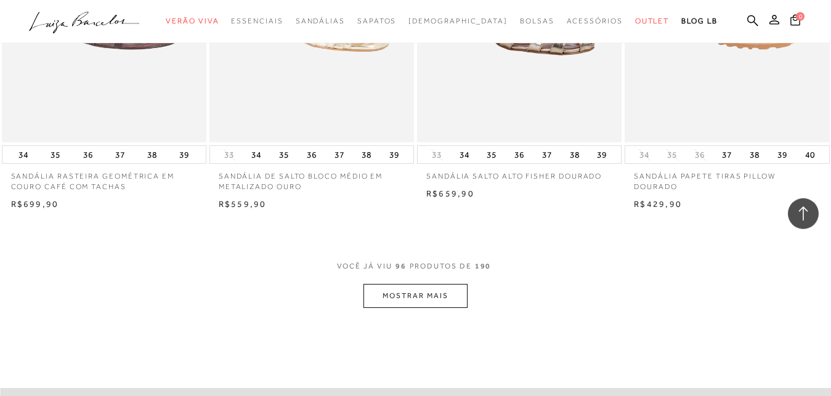
scroll to position [9423, 0]
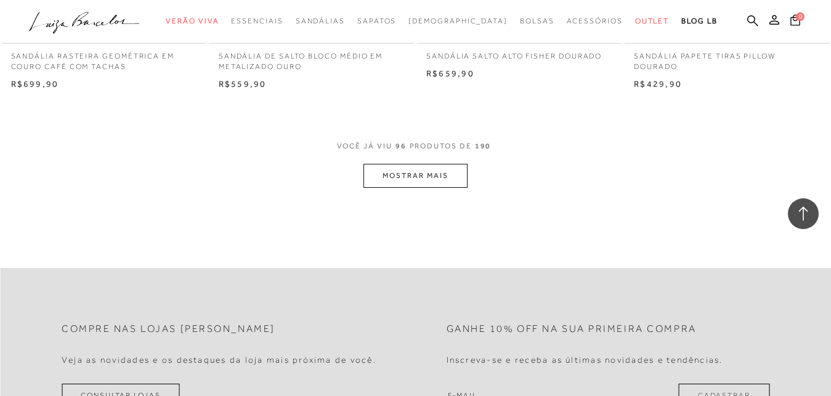
click at [415, 181] on button "MOSTRAR MAIS" at bounding box center [414, 176] width 103 height 24
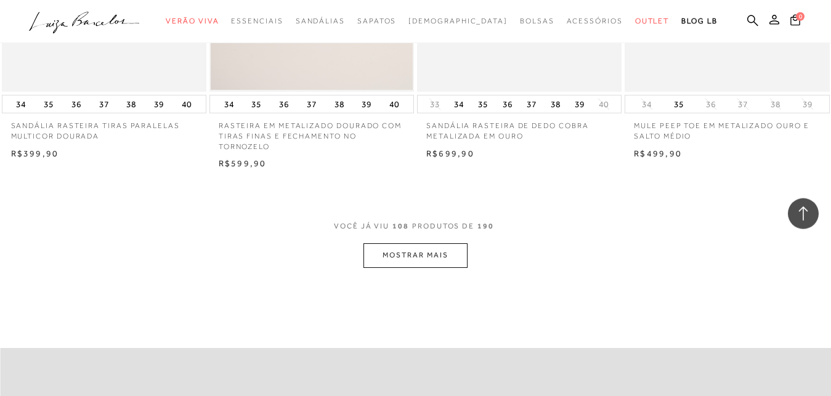
scroll to position [10617, 0]
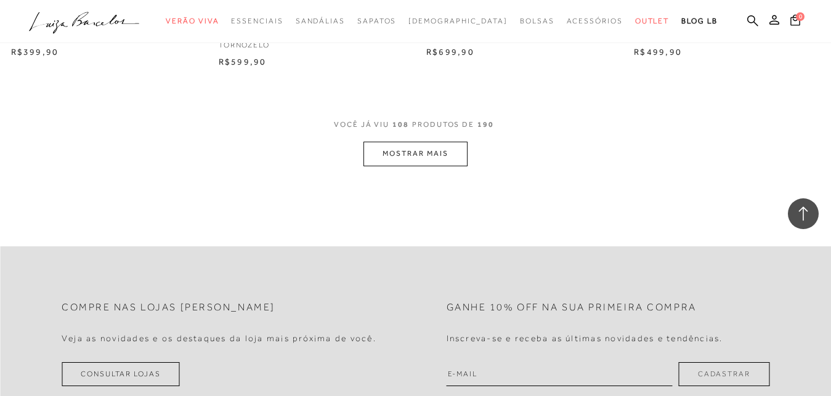
click at [417, 155] on button "MOSTRAR MAIS" at bounding box center [414, 154] width 103 height 24
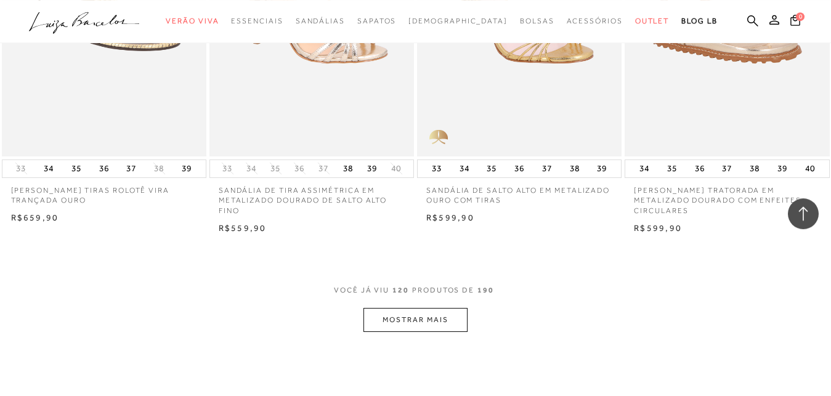
scroll to position [11748, 0]
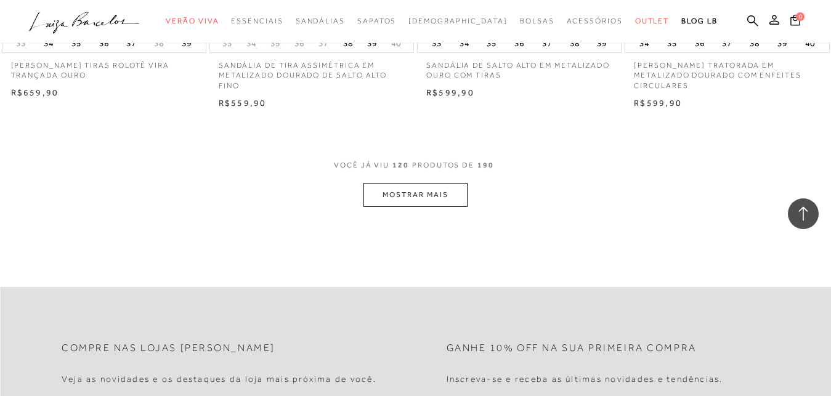
click at [414, 206] on button "MOSTRAR MAIS" at bounding box center [414, 195] width 103 height 24
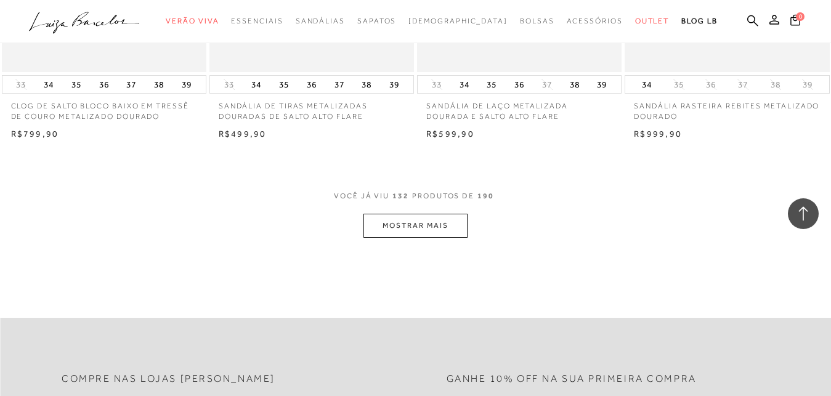
scroll to position [12941, 0]
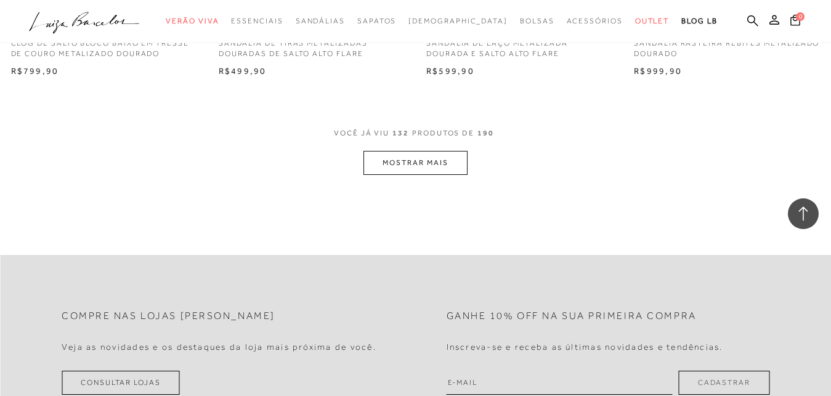
click at [410, 172] on button "MOSTRAR MAIS" at bounding box center [414, 163] width 103 height 24
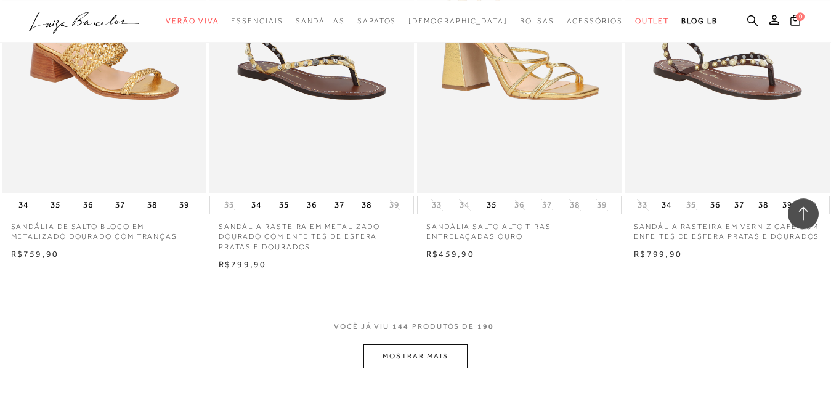
scroll to position [14042, 0]
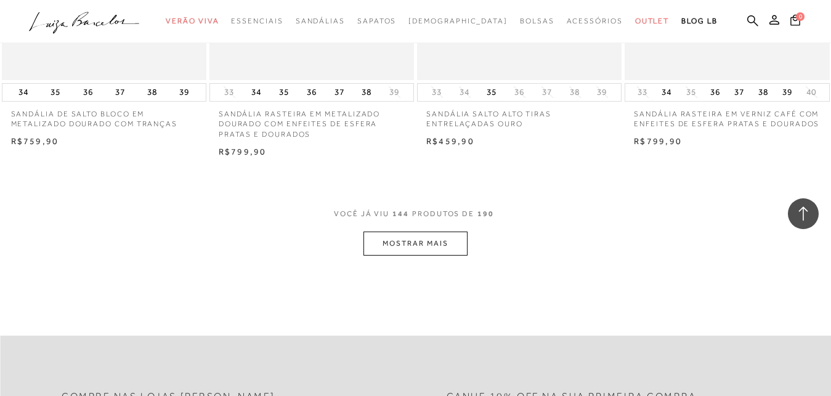
click at [416, 256] on button "MOSTRAR MAIS" at bounding box center [414, 244] width 103 height 24
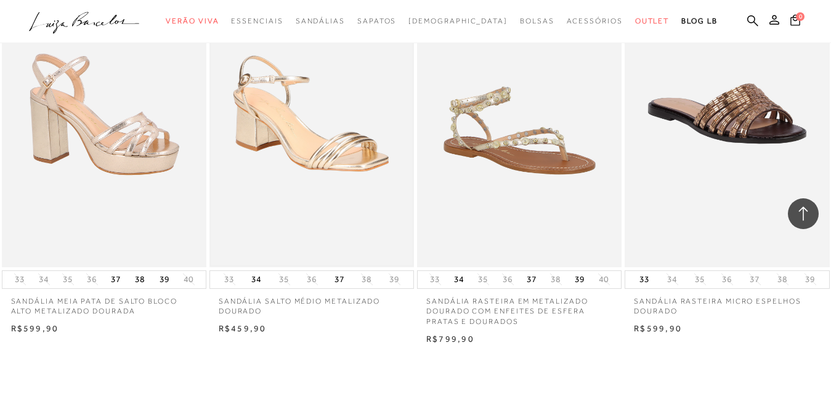
scroll to position [15299, 0]
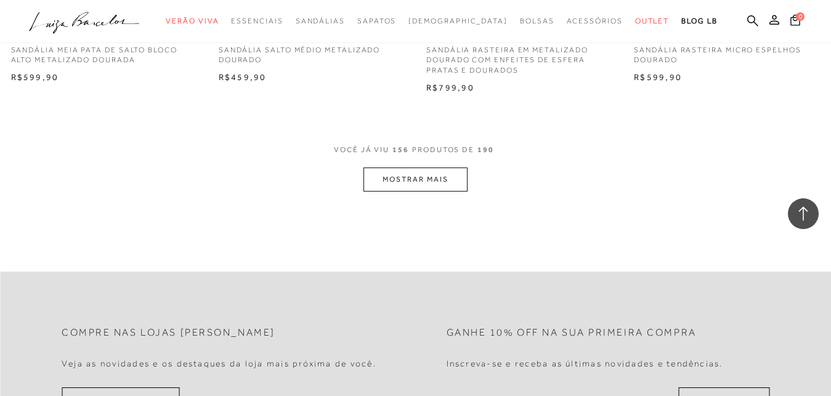
click at [416, 189] on button "MOSTRAR MAIS" at bounding box center [414, 180] width 103 height 24
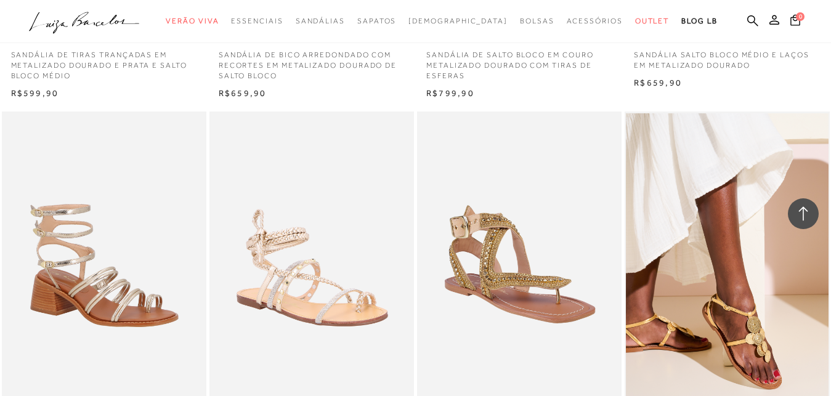
scroll to position [8200, 0]
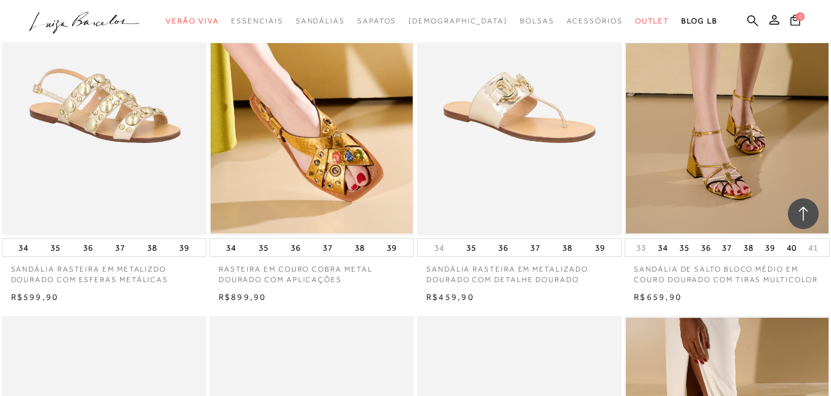
click at [506, 132] on img at bounding box center [519, 81] width 202 height 303
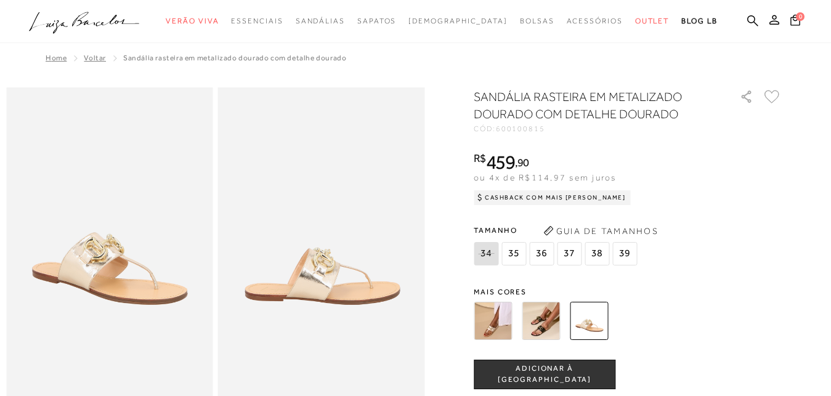
click at [304, 272] on img at bounding box center [321, 242] width 207 height 310
click at [594, 321] on img at bounding box center [589, 321] width 38 height 38
click at [591, 321] on img at bounding box center [589, 321] width 38 height 38
click at [492, 326] on img at bounding box center [493, 321] width 38 height 38
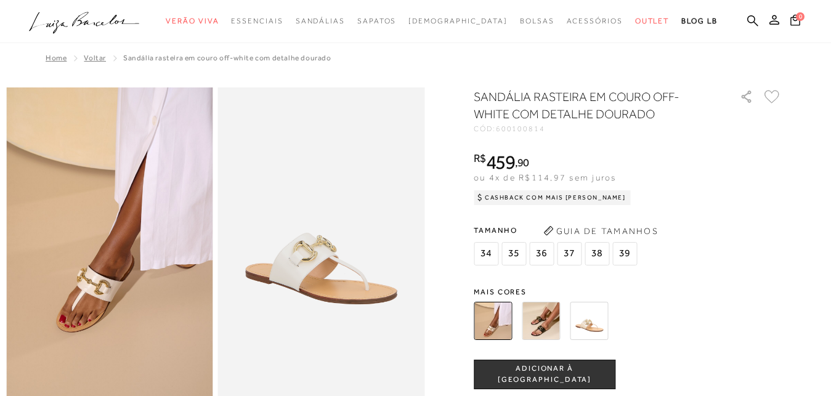
click at [543, 320] on img at bounding box center [541, 321] width 38 height 38
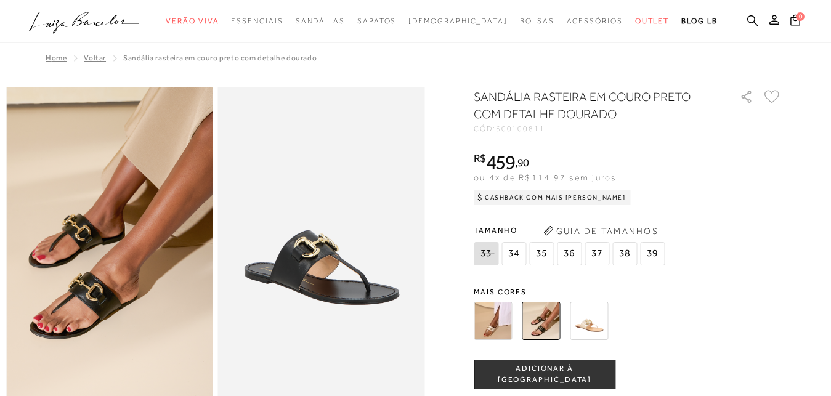
click at [597, 322] on img at bounding box center [589, 321] width 38 height 38
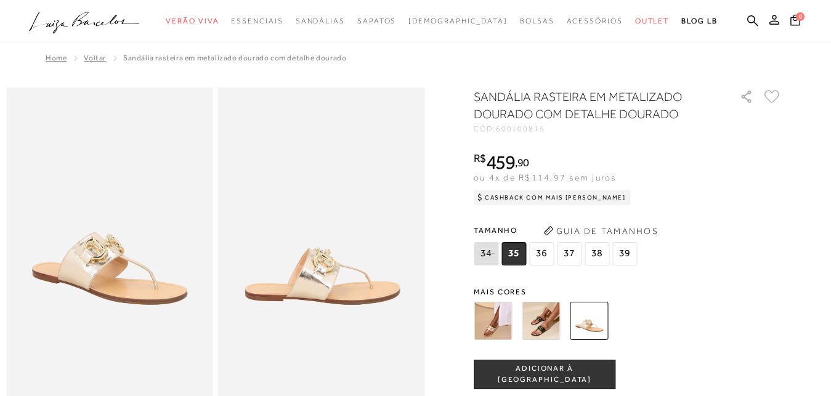
click at [97, 270] on img at bounding box center [109, 242] width 207 height 310
click at [594, 318] on img at bounding box center [589, 321] width 38 height 38
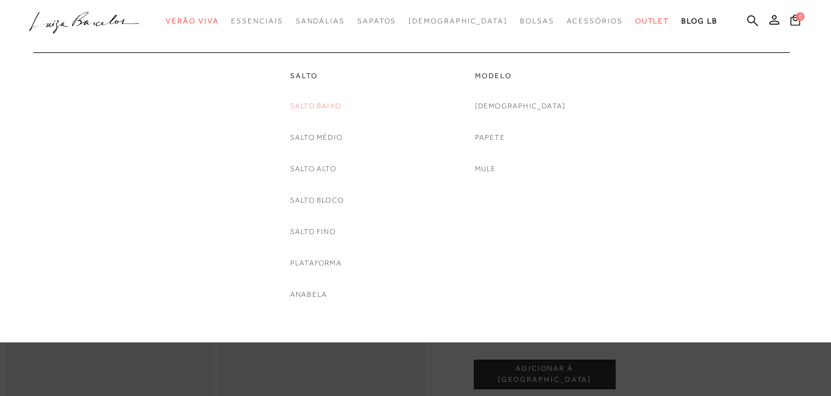
click at [308, 107] on link "Salto Baixo" at bounding box center [315, 106] width 51 height 13
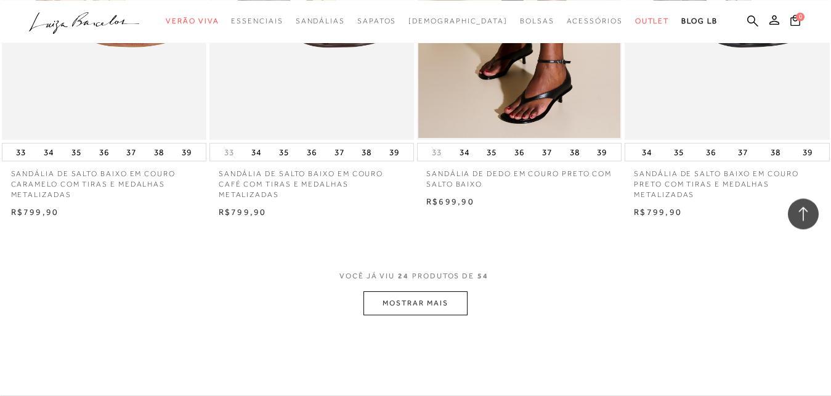
scroll to position [2262, 0]
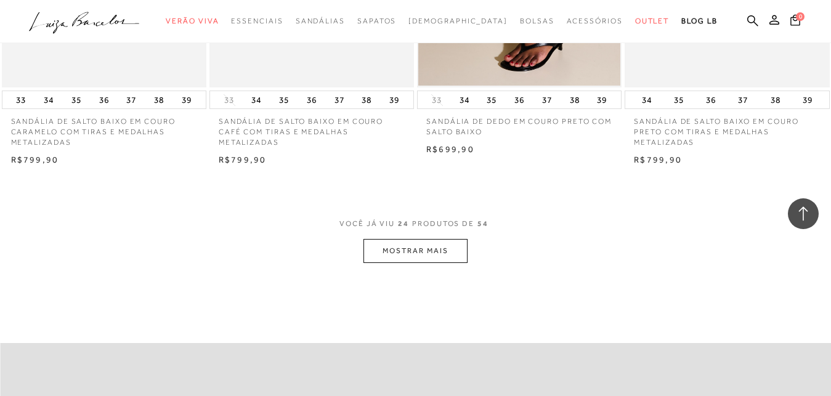
click at [415, 254] on button "MOSTRAR MAIS" at bounding box center [414, 251] width 103 height 24
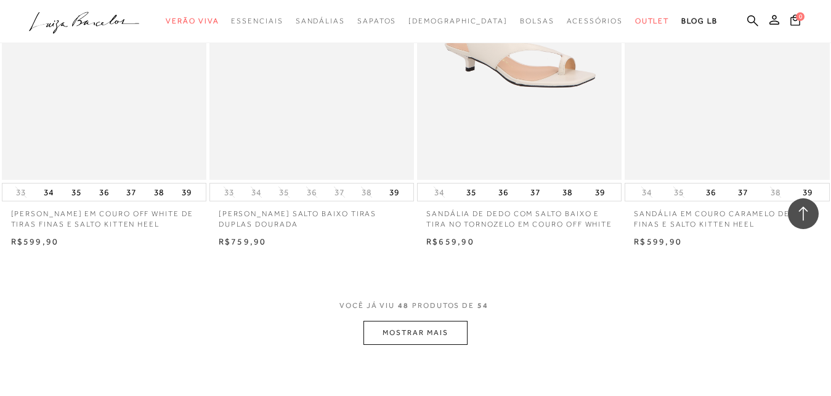
scroll to position [4649, 0]
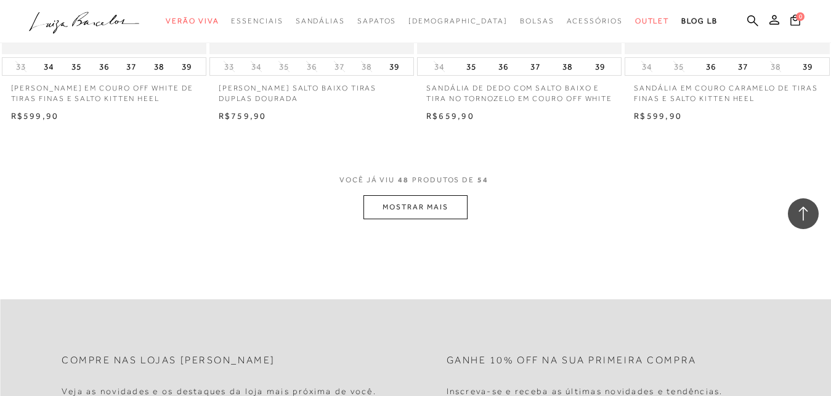
click at [415, 210] on button "MOSTRAR MAIS" at bounding box center [414, 207] width 103 height 24
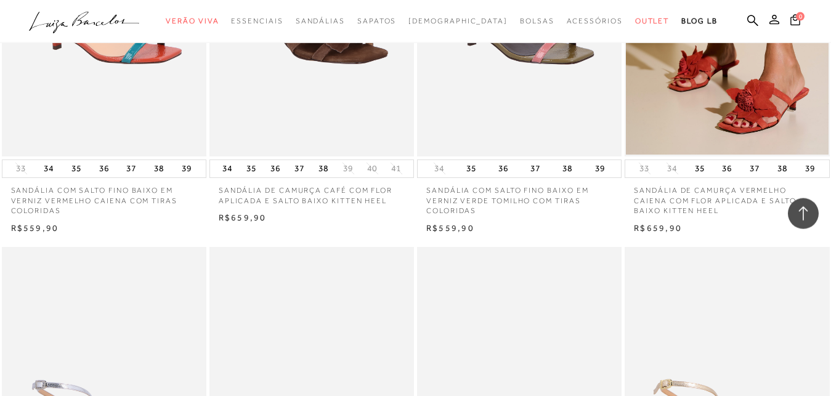
scroll to position [942, 0]
